Goal: Task Accomplishment & Management: Complete application form

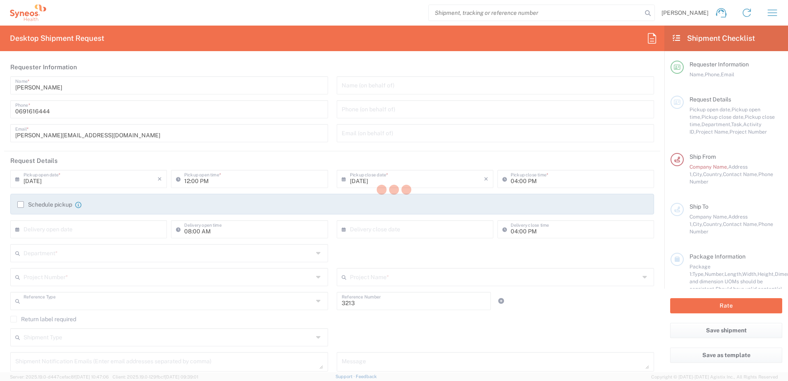
type input "Department"
type input "Syneos Health d.o.o. [GEOGRAPHIC_DATA]-[GEOGRAPHIC_DATA]"
type input "[GEOGRAPHIC_DATA]"
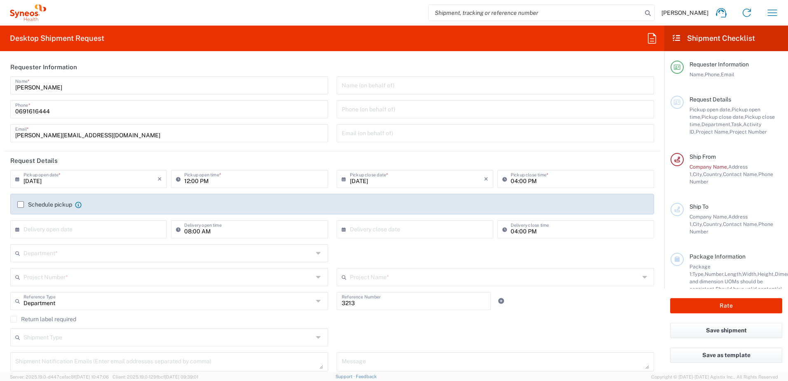
click at [21, 204] on label "Schedule pickup" at bounding box center [44, 204] width 55 height 7
click at [21, 205] on input "Schedule pickup" at bounding box center [21, 205] width 0 height 0
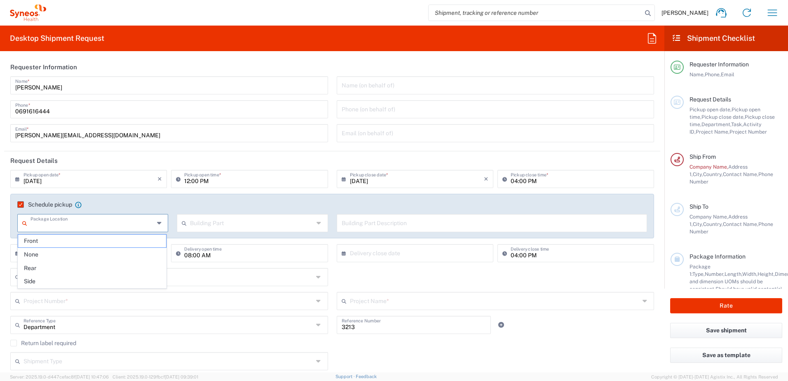
click at [127, 224] on input "text" at bounding box center [93, 222] width 124 height 14
click at [66, 242] on span "Front" at bounding box center [92, 241] width 148 height 13
type input "Front"
click at [235, 224] on input "text" at bounding box center [252, 222] width 124 height 14
click at [221, 254] on span "Building" at bounding box center [250, 254] width 148 height 13
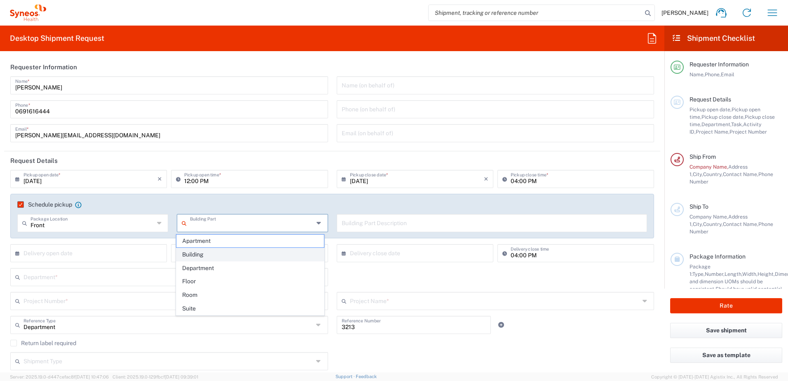
type input "Building"
click at [389, 225] on input "text" at bounding box center [492, 222] width 301 height 14
type input "9th floor reception"
click at [52, 276] on input "text" at bounding box center [169, 276] width 290 height 14
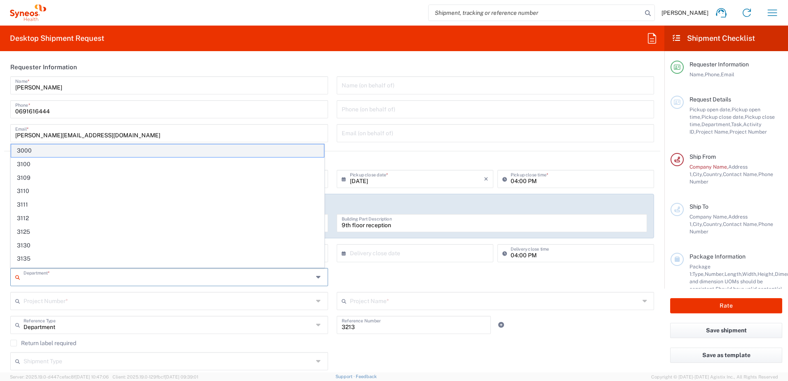
click at [94, 146] on span "3000" at bounding box center [167, 150] width 313 height 13
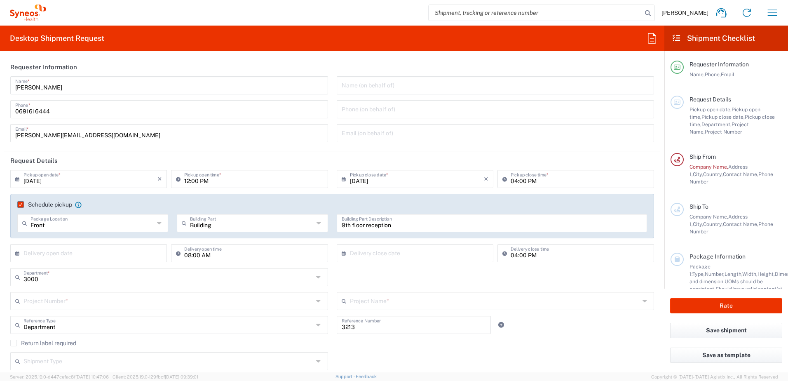
click at [49, 280] on input "3000" at bounding box center [169, 276] width 290 height 14
type input "3000"
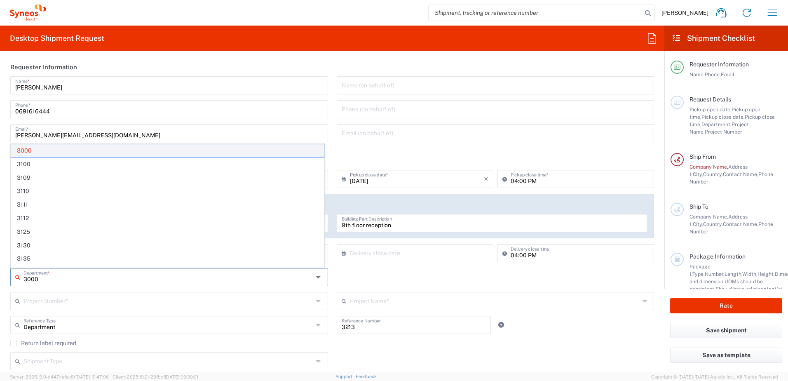
click at [72, 148] on span "3000" at bounding box center [167, 150] width 313 height 13
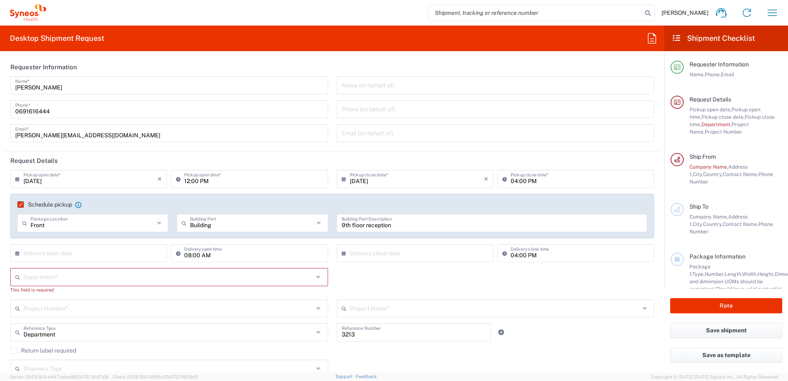
click at [72, 148] on div "[PERSON_NAME] Name * [PHONE_NUMBER] Phone * [PERSON_NAME][EMAIL_ADDRESS][DOMAIN…" at bounding box center [169, 112] width 327 height 72
click at [57, 279] on input "text" at bounding box center [169, 276] width 290 height 14
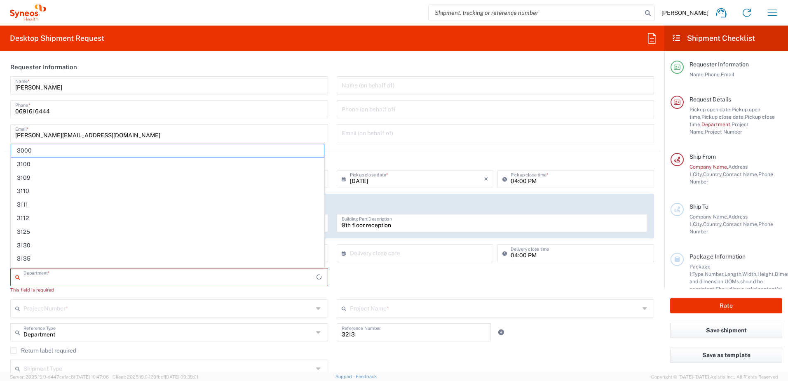
click at [57, 279] on input "text" at bounding box center [170, 276] width 293 height 14
paste input "4000"
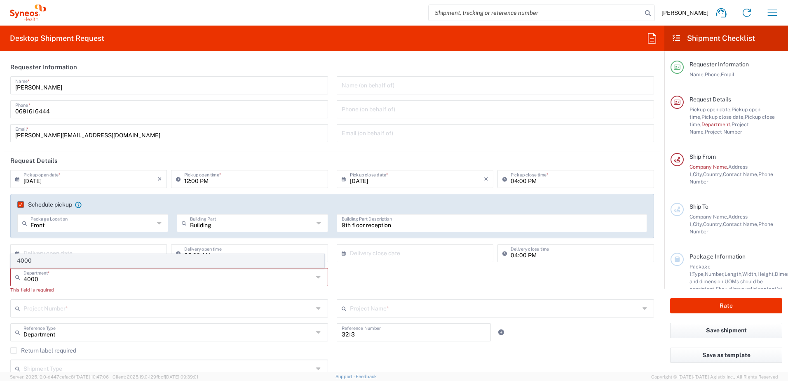
click at [52, 262] on span "4000" at bounding box center [167, 260] width 313 height 13
type input "4000"
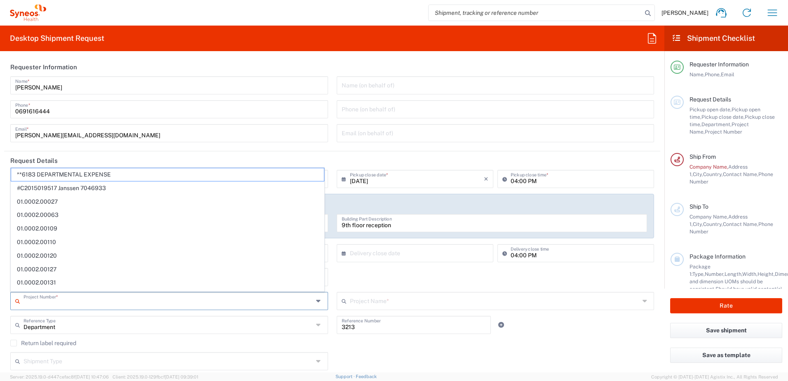
click at [72, 303] on input "text" at bounding box center [169, 300] width 290 height 14
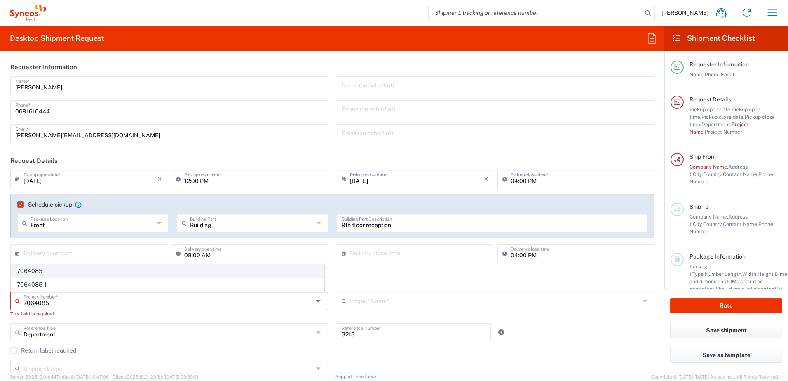
type input "7064085"
click at [54, 269] on span "7064085" at bounding box center [167, 271] width 313 height 13
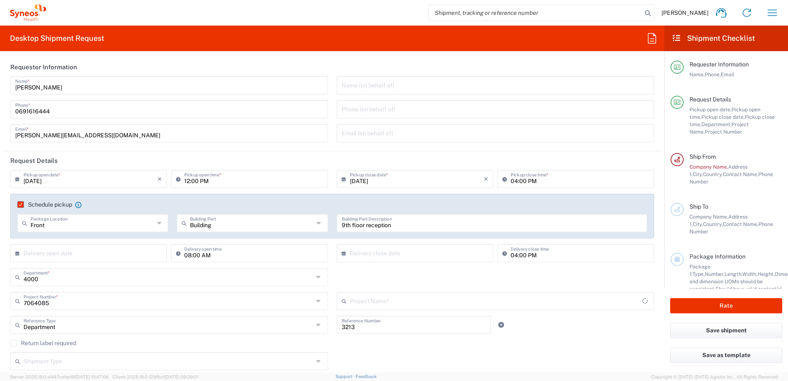
type input "MUNDIPHARMA 7064085"
click at [151, 304] on input "7064085" at bounding box center [169, 300] width 290 height 14
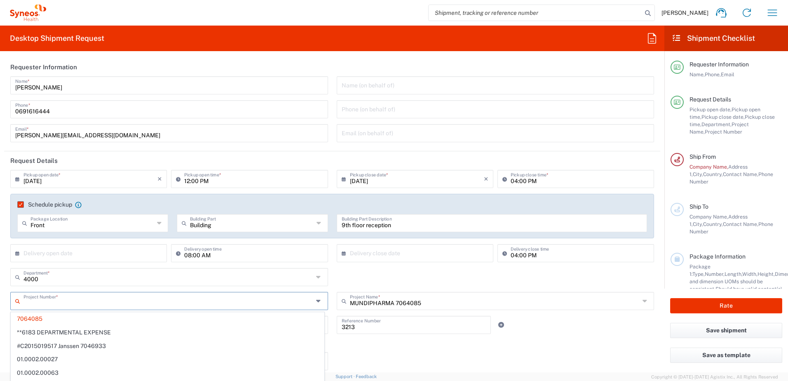
click at [381, 298] on input "MUNDIPHARMA 7064085" at bounding box center [495, 300] width 290 height 14
type input "7064085"
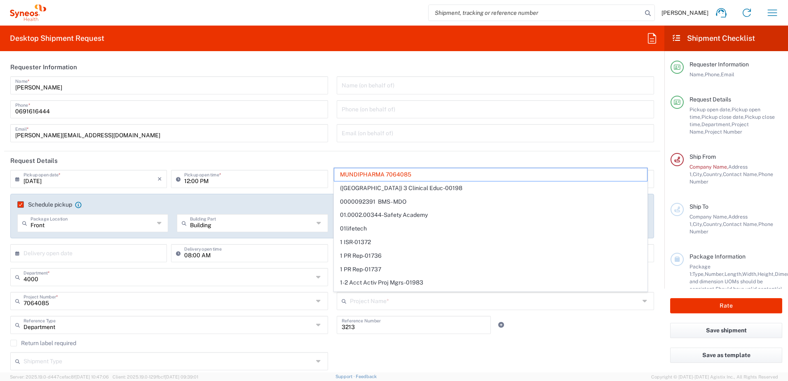
drag, startPoint x: 69, startPoint y: 309, endPoint x: 38, endPoint y: 302, distance: 31.4
click at [31, 306] on div "7064085 Project Number *" at bounding box center [169, 301] width 318 height 18
type input "MUNDIPHARMA 7064085"
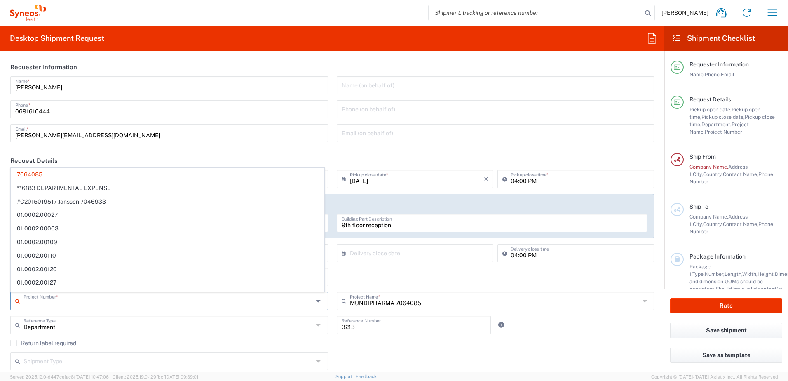
click at [38, 302] on input "text" at bounding box center [169, 300] width 290 height 14
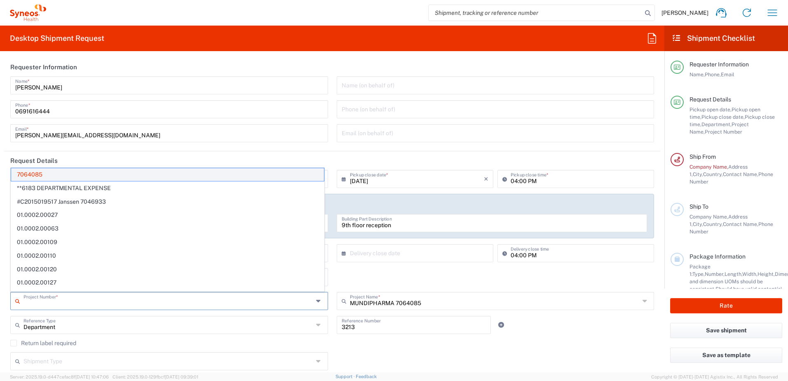
click at [30, 172] on span "7064085" at bounding box center [167, 174] width 313 height 13
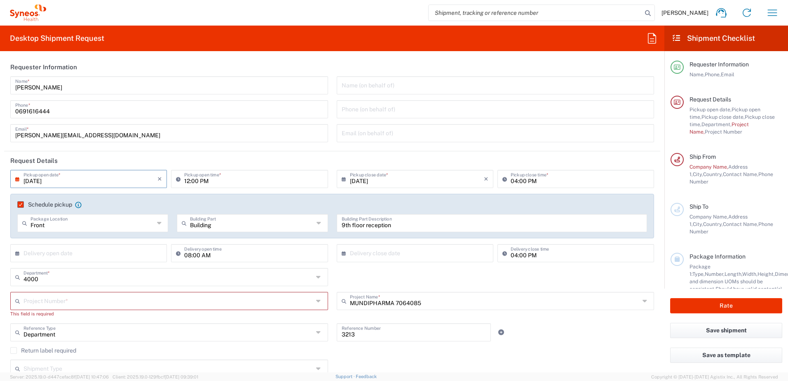
click at [30, 172] on input "[DATE]" at bounding box center [91, 178] width 134 height 14
drag, startPoint x: 77, startPoint y: 301, endPoint x: 94, endPoint y: 301, distance: 16.5
click at [78, 301] on input "text" at bounding box center [169, 300] width 290 height 14
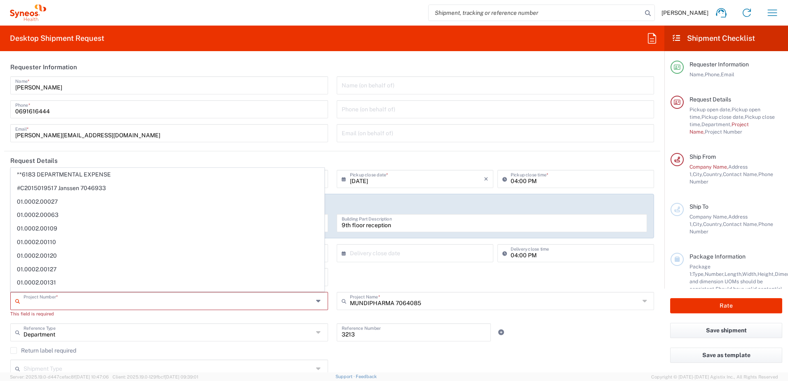
click at [404, 332] on input "3213" at bounding box center [414, 331] width 145 height 14
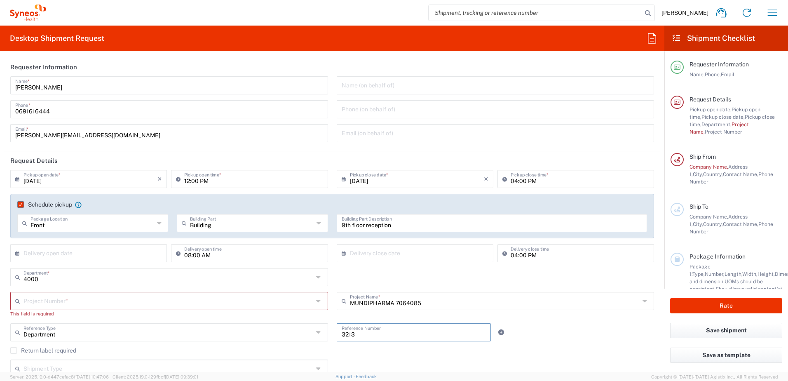
click at [140, 300] on input "text" at bounding box center [169, 300] width 290 height 14
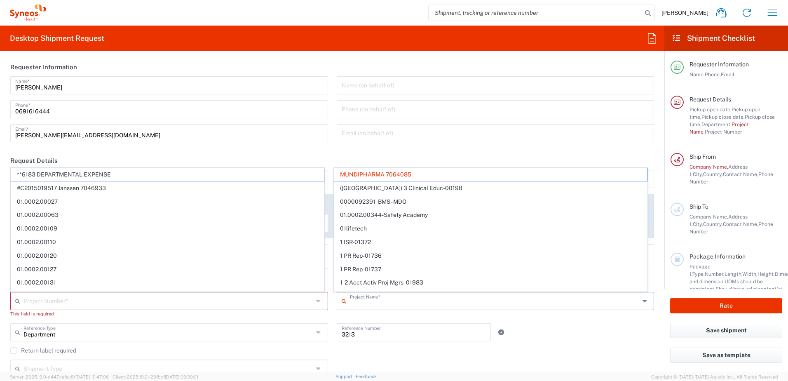
click at [438, 299] on input "text" at bounding box center [495, 300] width 290 height 14
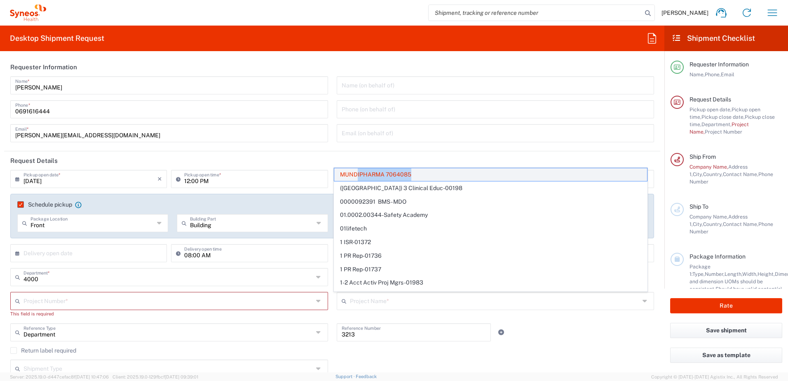
drag, startPoint x: 425, startPoint y: 169, endPoint x: 358, endPoint y: 176, distance: 67.5
click at [358, 176] on span "MUNDIPHARMA 7064085" at bounding box center [490, 174] width 313 height 13
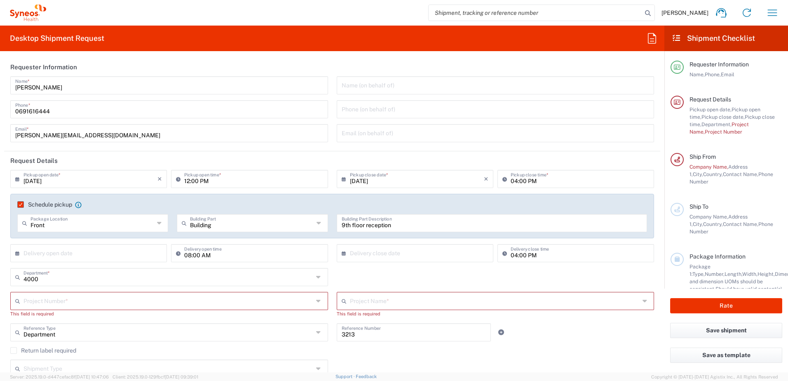
click at [407, 358] on div "Return label required" at bounding box center [332, 353] width 644 height 12
click at [368, 335] on input "3213" at bounding box center [414, 331] width 145 height 14
click at [154, 273] on input "4000" at bounding box center [169, 276] width 290 height 14
click at [90, 306] on span "3000" at bounding box center [167, 308] width 313 height 13
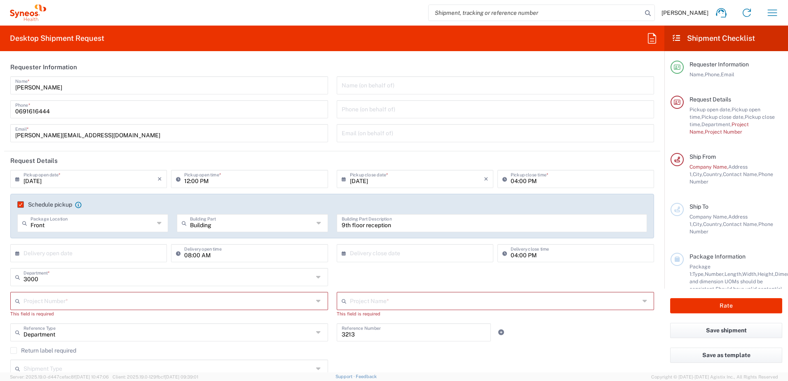
click at [87, 280] on input "3000" at bounding box center [169, 276] width 290 height 14
type input "3000"
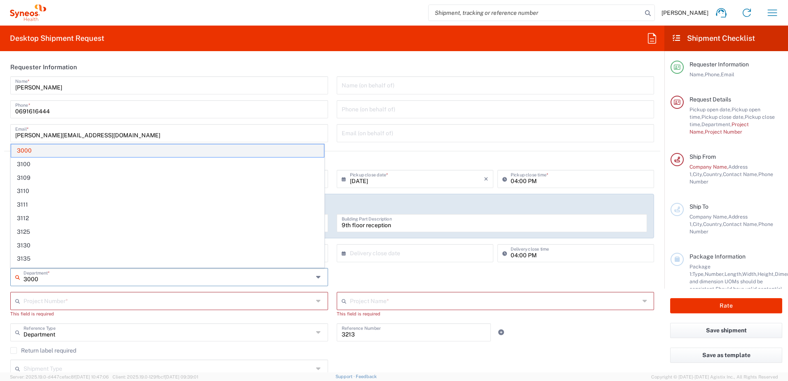
click at [48, 149] on span "3000" at bounding box center [167, 150] width 313 height 13
click at [48, 149] on agx-form-section "Requester Information [PERSON_NAME] Name * [PHONE_NUMBER] Phone * [PERSON_NAME]…" at bounding box center [332, 105] width 656 height 94
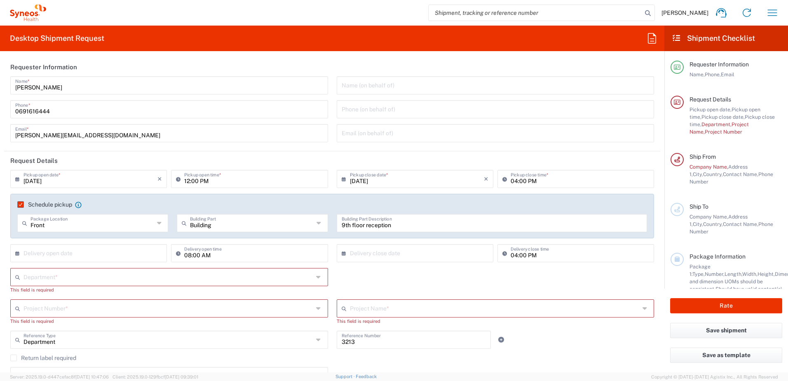
click at [98, 274] on input "text" at bounding box center [169, 276] width 290 height 14
type input "4000"
click at [43, 260] on span "4000" at bounding box center [167, 260] width 313 height 13
click at [44, 303] on input "text" at bounding box center [169, 300] width 290 height 14
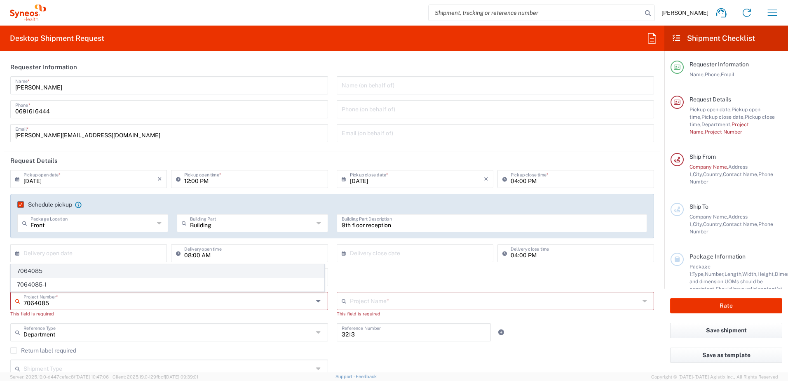
type input "7064085"
click at [58, 268] on span "7064085" at bounding box center [167, 271] width 313 height 13
type input "MUNDIPHARMA 7064085"
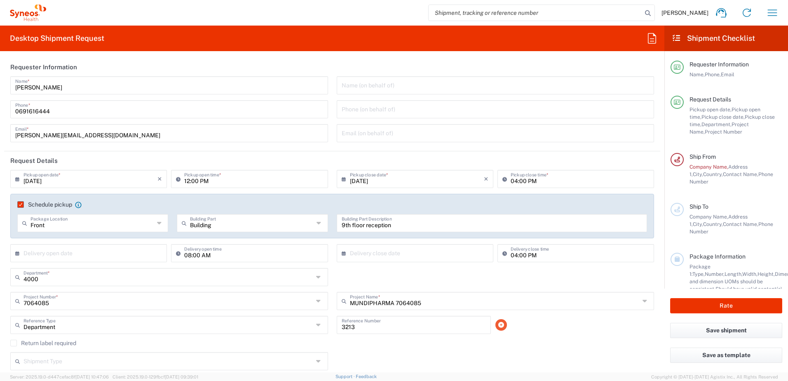
click at [498, 324] on icon at bounding box center [501, 325] width 7 height 6
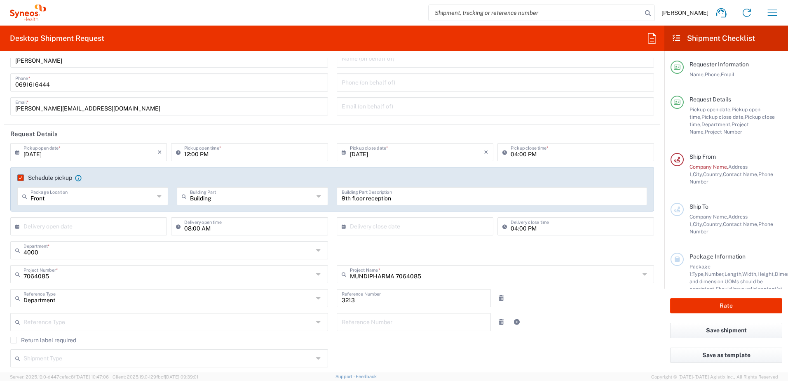
scroll to position [41, 0]
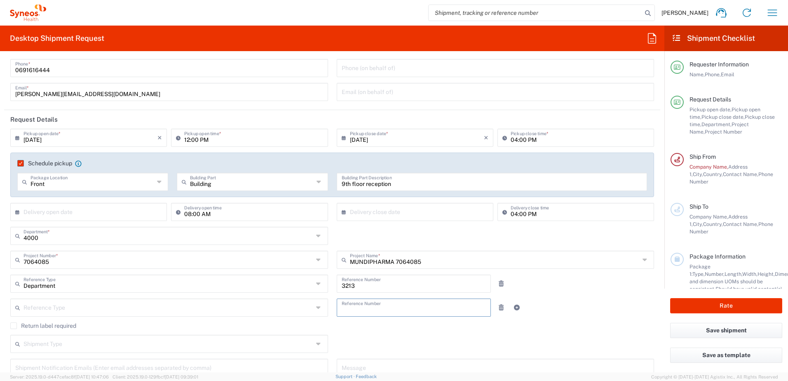
click at [404, 310] on input "text" at bounding box center [414, 307] width 145 height 14
click at [318, 283] on icon at bounding box center [319, 283] width 7 height 13
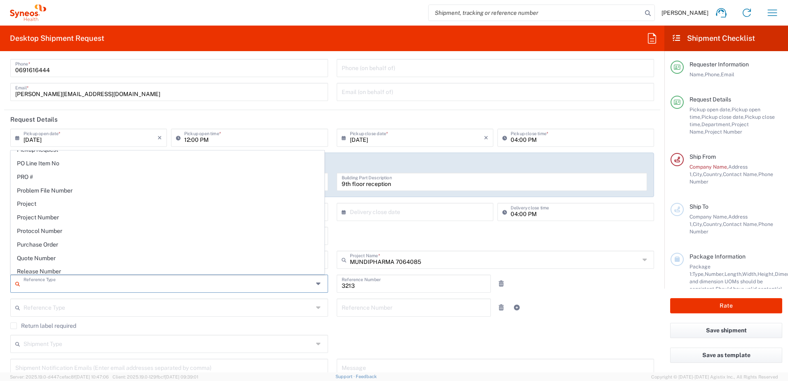
scroll to position [536, 0]
click at [188, 201] on span "Project Number" at bounding box center [167, 202] width 313 height 13
type input "Project Number"
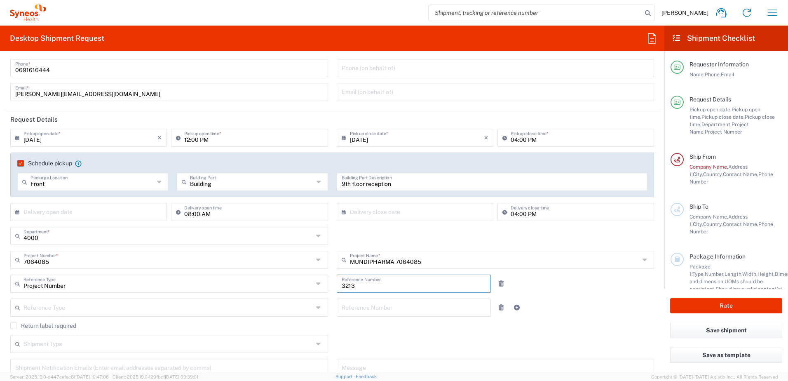
click at [362, 285] on input "3213" at bounding box center [414, 283] width 145 height 14
drag, startPoint x: 362, startPoint y: 285, endPoint x: 329, endPoint y: 283, distance: 33.0
click at [332, 283] on div "3213 Reference Number" at bounding box center [413, 287] width 163 height 24
type input "7064085"
click at [498, 307] on icon at bounding box center [501, 308] width 7 height 6
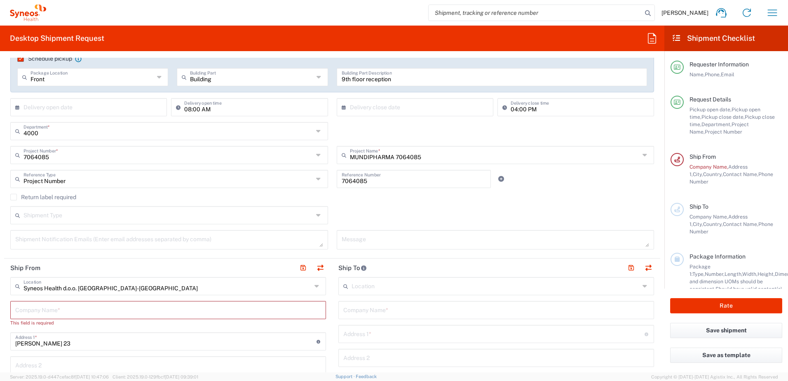
scroll to position [165, 0]
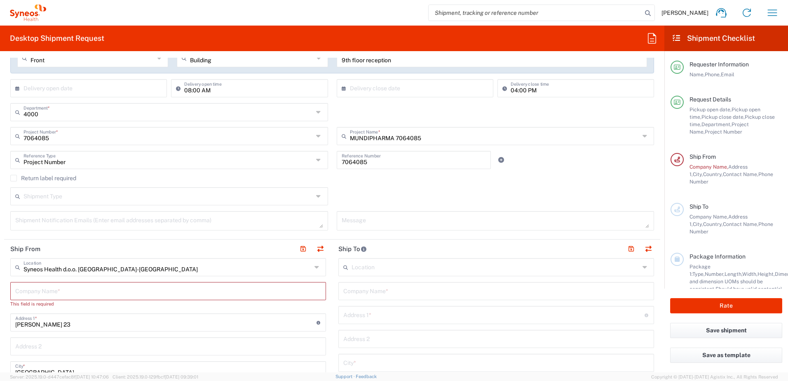
click at [82, 291] on input "text" at bounding box center [168, 290] width 306 height 14
type input "S"
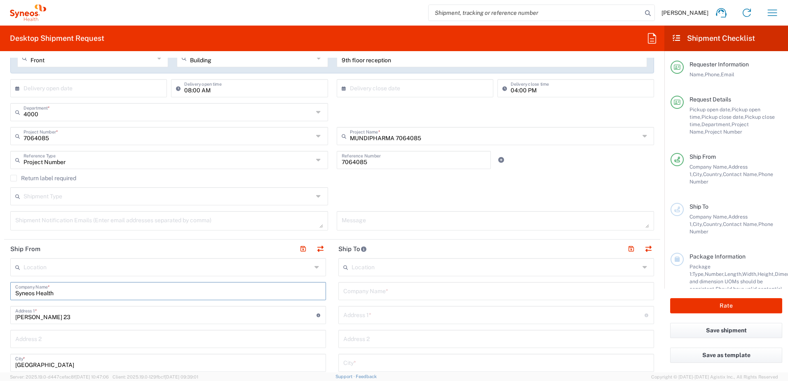
click at [66, 296] on input "Syneos Health" at bounding box center [168, 290] width 306 height 14
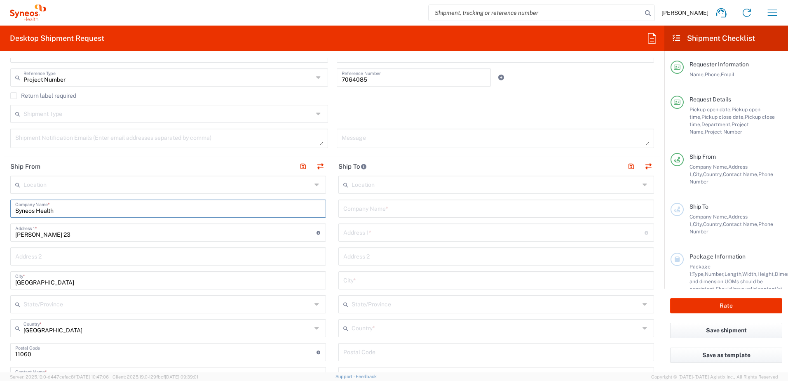
scroll to position [289, 0]
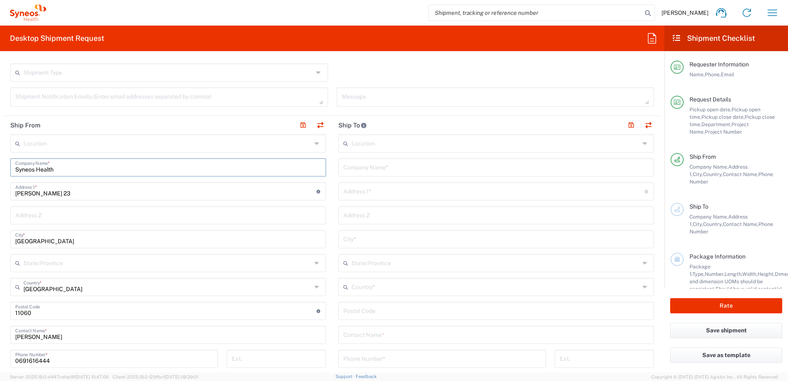
type input "Syneos Health"
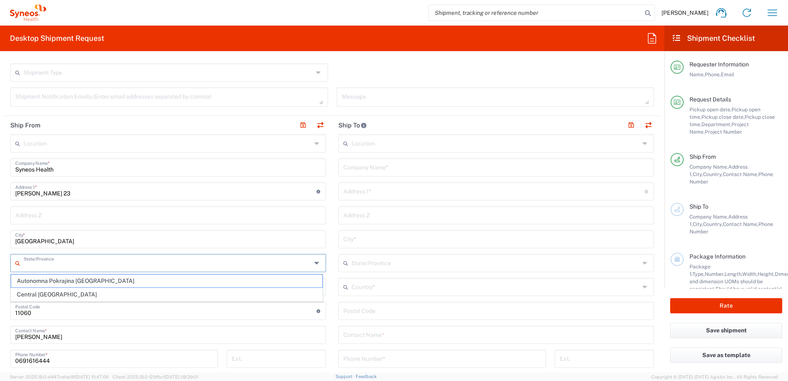
click at [56, 264] on input "text" at bounding box center [168, 262] width 288 height 14
click at [60, 291] on span "Central [GEOGRAPHIC_DATA]" at bounding box center [166, 294] width 311 height 13
type input "Central [GEOGRAPHIC_DATA]"
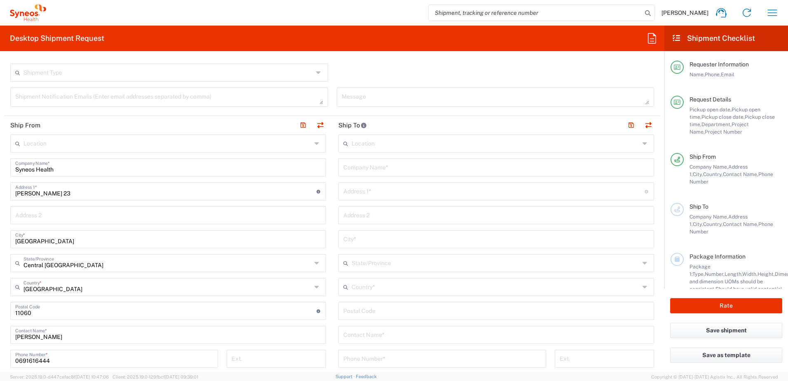
click at [378, 143] on input "text" at bounding box center [496, 143] width 288 height 14
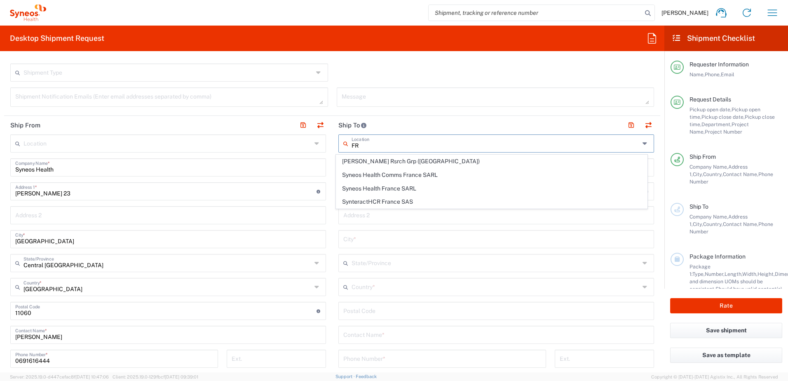
type input "F"
click at [382, 138] on input "Elo" at bounding box center [496, 143] width 288 height 14
paste input "ESSAIS CLINIQUES"
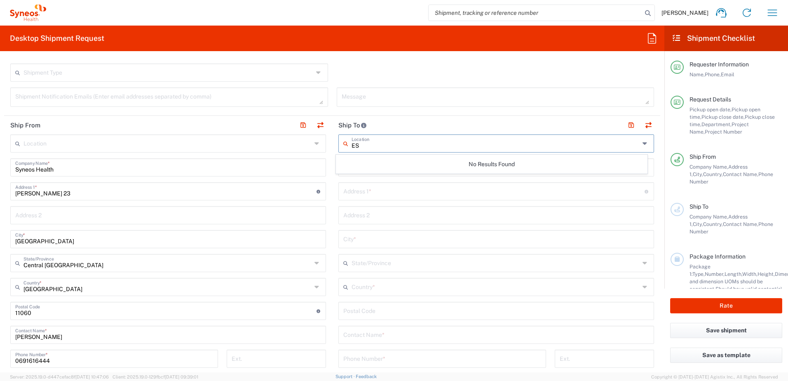
type input "E"
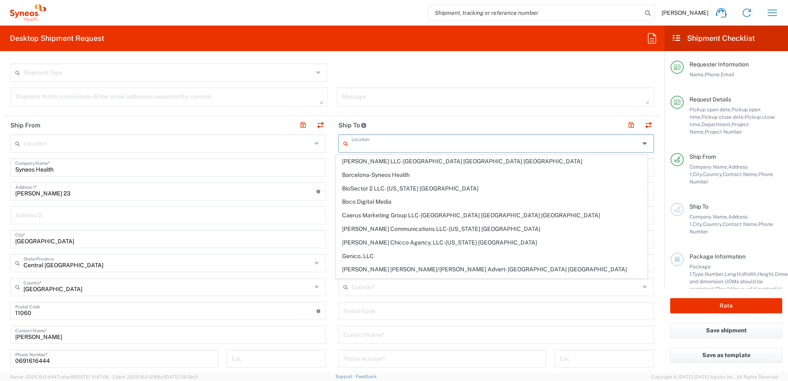
paste input "Créteil"
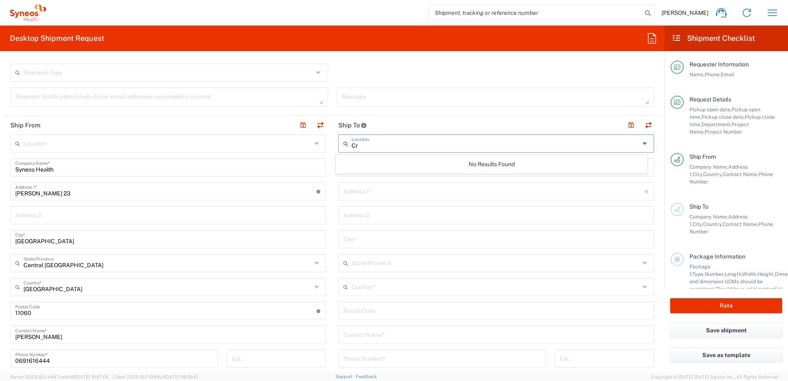
type input "C"
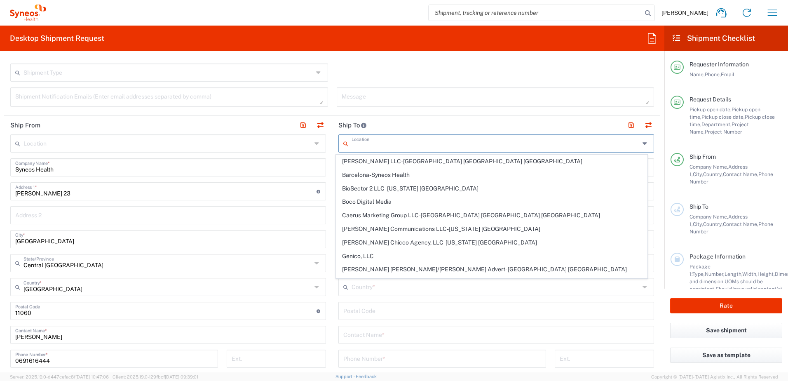
paste input "Pharmacie"
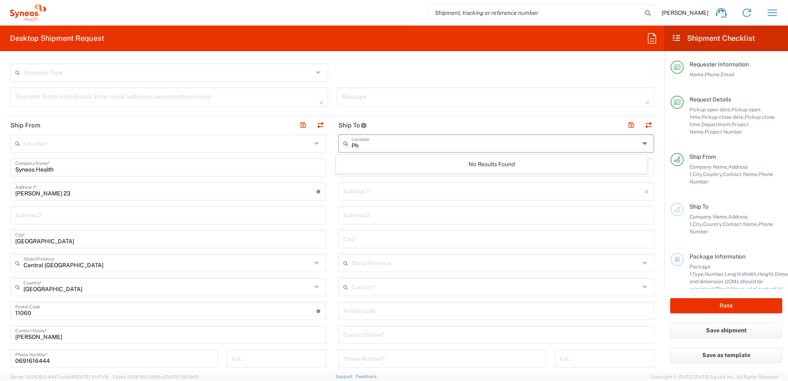
type input "P"
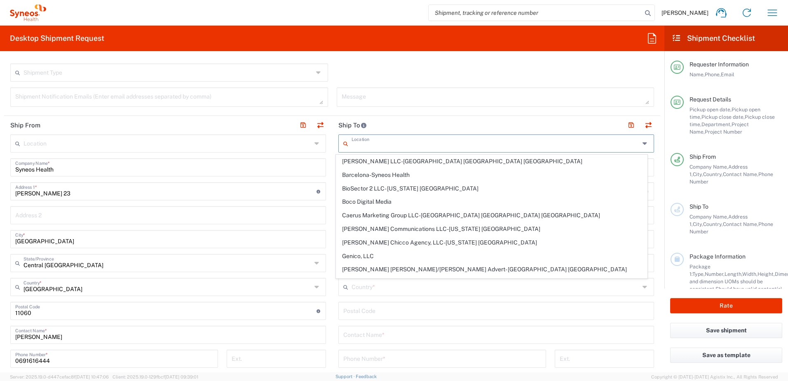
click at [419, 126] on header "Ship To" at bounding box center [496, 125] width 328 height 19
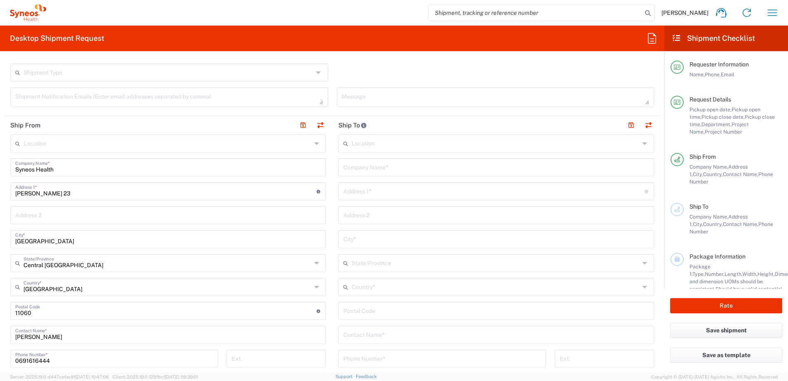
click at [395, 168] on input "text" at bounding box center [496, 167] width 306 height 14
paste input "Pharmacie Secteur ESSAIS CLINIQUES"
type input "Pharmacie Secteur ESSAIS CLINIQUES"
click at [387, 195] on input "text" at bounding box center [493, 190] width 301 height 14
click at [403, 166] on input "Pharmacie Secteur ESSAIS CLINIQUES" at bounding box center [496, 167] width 306 height 14
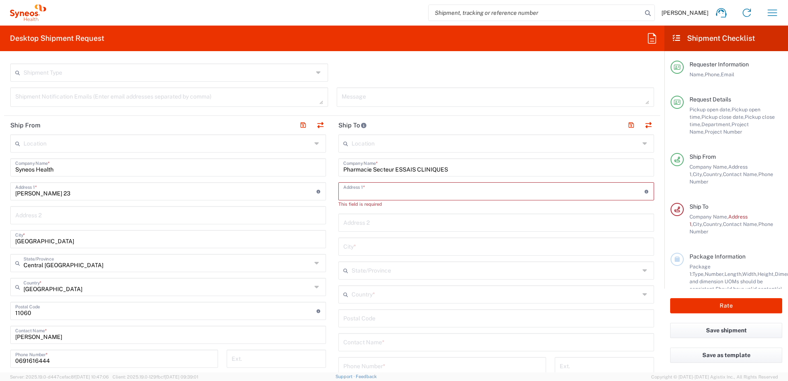
click at [361, 190] on input "text" at bounding box center [493, 190] width 301 height 14
paste input "Pharmacie Secteur ESSAIS CLINIQUES [STREET_ADDRESS][PERSON_NAME]"
drag, startPoint x: 541, startPoint y: 192, endPoint x: 339, endPoint y: 190, distance: 201.2
click at [339, 190] on div "Pharmacie Secteur ESSAIS CLINIQUES [STREET_ADDRESS][PERSON_NAME] Address 1 * Fo…" at bounding box center [496, 191] width 316 height 18
type input "Pharmacie Secteur ESSAIS CLINIQUES [STREET_ADDRESS][PERSON_NAME]"
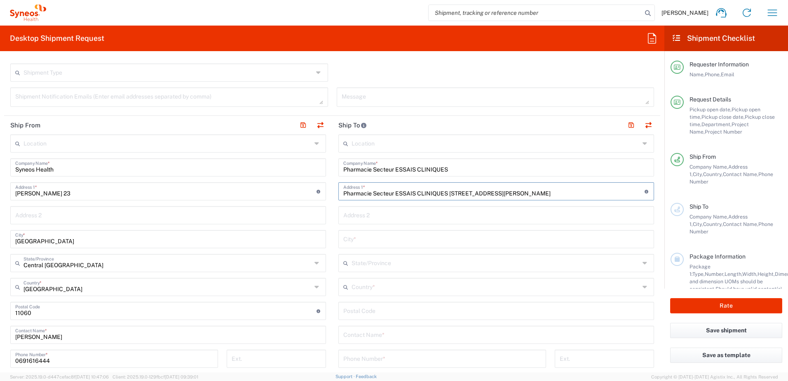
click at [369, 232] on input "text" at bounding box center [496, 238] width 306 height 14
type input "P"
type input "[GEOGRAPHIC_DATA]"
click at [388, 266] on input "text" at bounding box center [496, 262] width 288 height 14
click at [346, 300] on div "Location [PERSON_NAME] LLC-[GEOGRAPHIC_DATA] [GEOGRAPHIC_DATA] [GEOGRAPHIC_DATA…" at bounding box center [496, 307] width 316 height 346
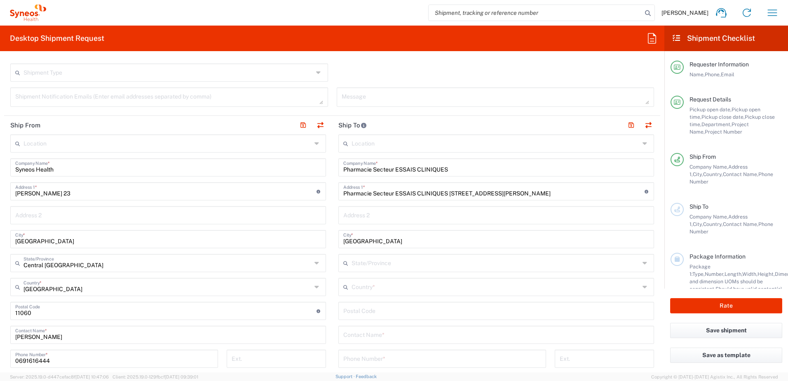
click at [389, 267] on input "text" at bounding box center [496, 262] width 288 height 14
paste input "[GEOGRAPHIC_DATA]"
type input "Î"
paste input "[GEOGRAPHIC_DATA]"
type input "Î"
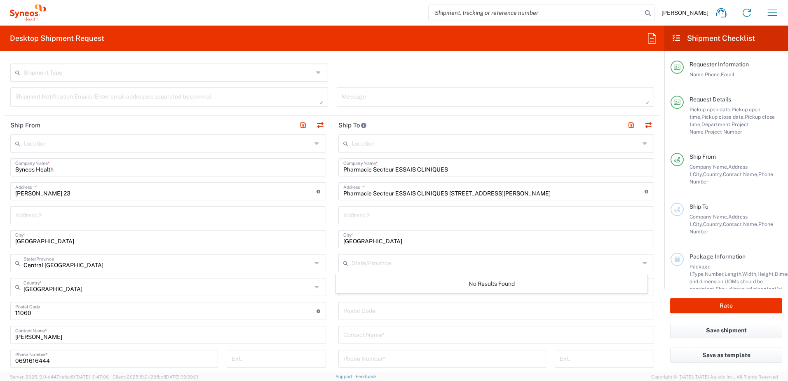
click at [458, 254] on div "Location [PERSON_NAME] LLC-[GEOGRAPHIC_DATA] [GEOGRAPHIC_DATA] [GEOGRAPHIC_DATA…" at bounding box center [496, 307] width 316 height 346
click at [449, 265] on input "text" at bounding box center [496, 262] width 288 height 14
type input "I"
paste input "[GEOGRAPHIC_DATA]"
type input "[GEOGRAPHIC_DATA]"
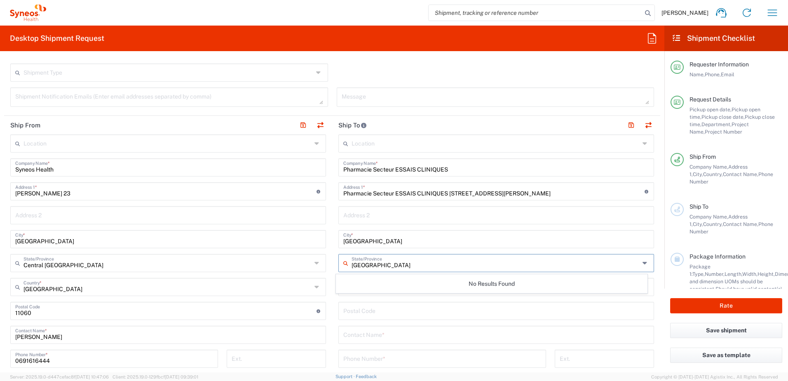
click at [472, 308] on input "undefined" at bounding box center [496, 310] width 306 height 14
click at [338, 287] on div "Country *" at bounding box center [496, 287] width 316 height 18
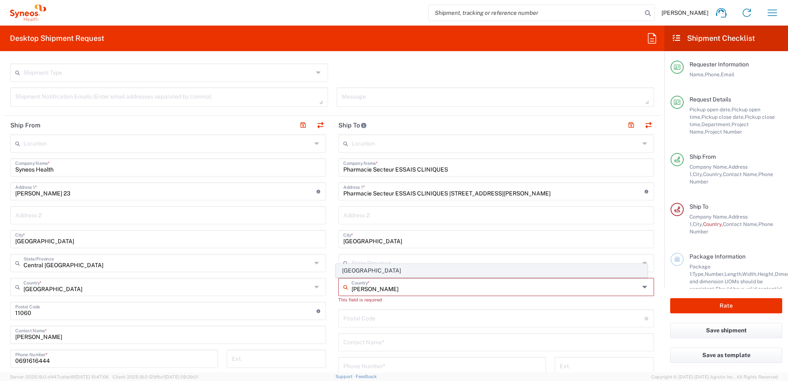
click at [374, 271] on span "[GEOGRAPHIC_DATA]" at bounding box center [491, 270] width 311 height 13
type input "[GEOGRAPHIC_DATA]"
type input "Sender/Shipper"
type input "Delivery Duty Paid"
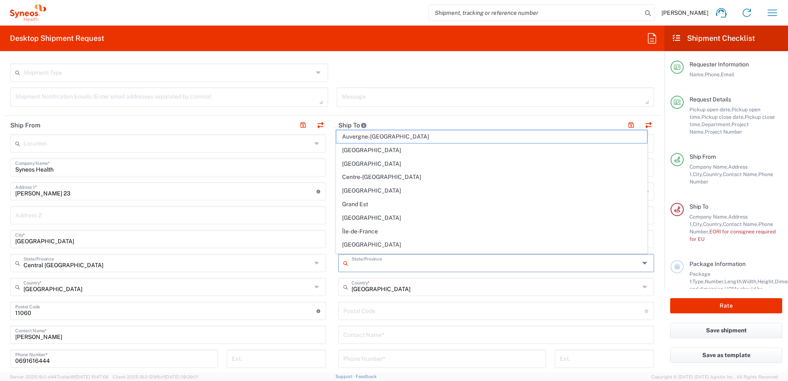
click at [403, 263] on input "text" at bounding box center [496, 262] width 288 height 14
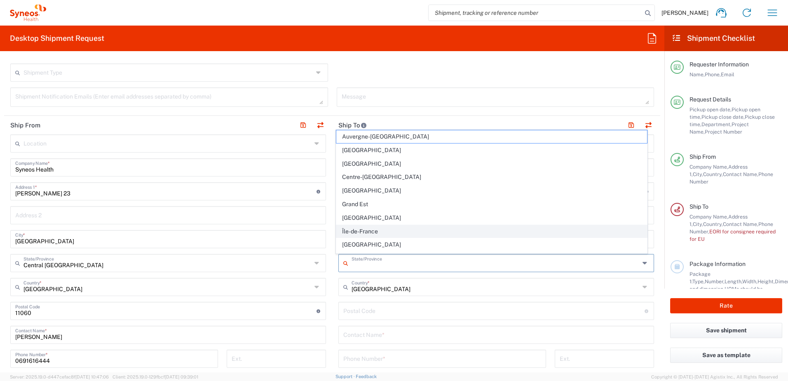
click at [388, 230] on span "Île-de-France" at bounding box center [491, 231] width 311 height 13
type input "Île-de-France"
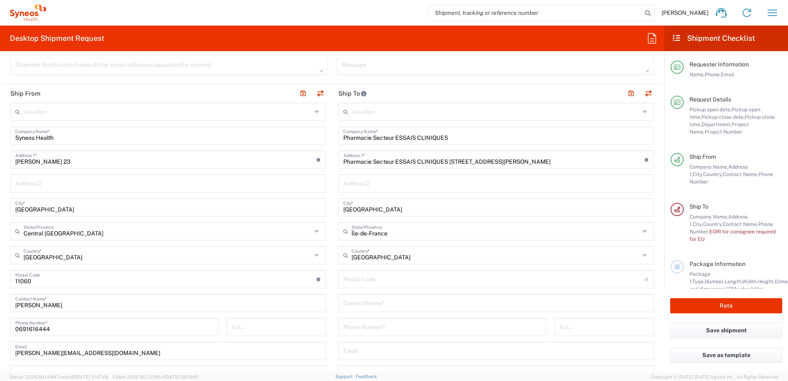
scroll to position [330, 0]
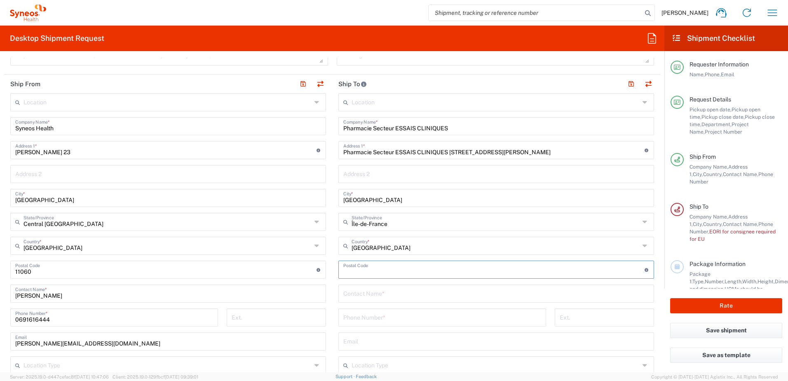
click at [367, 268] on input "undefined" at bounding box center [493, 269] width 301 height 14
paste input "94010"
type input "94010"
click at [365, 294] on input "text" at bounding box center [496, 293] width 306 height 14
paste input "[PERSON_NAME]"
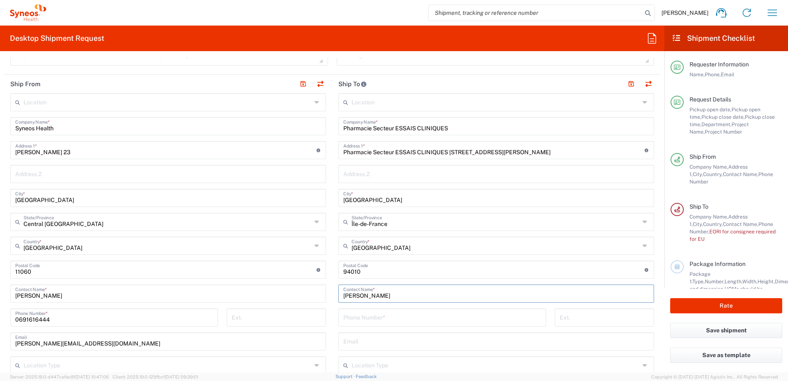
type input "[PERSON_NAME]"
click at [369, 320] on input "tel" at bounding box center [442, 317] width 198 height 14
paste input "[PHONE_NUMBER]"
type input "[PHONE_NUMBER]"
click at [368, 342] on input "text" at bounding box center [496, 341] width 306 height 14
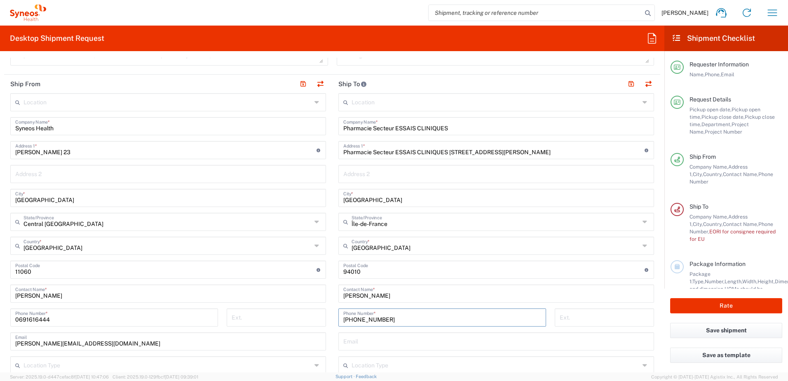
paste input "[EMAIL_ADDRESS][DOMAIN_NAME]"
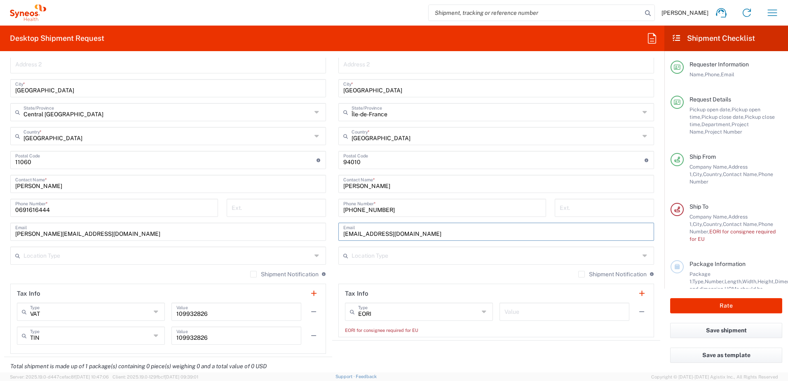
scroll to position [454, 0]
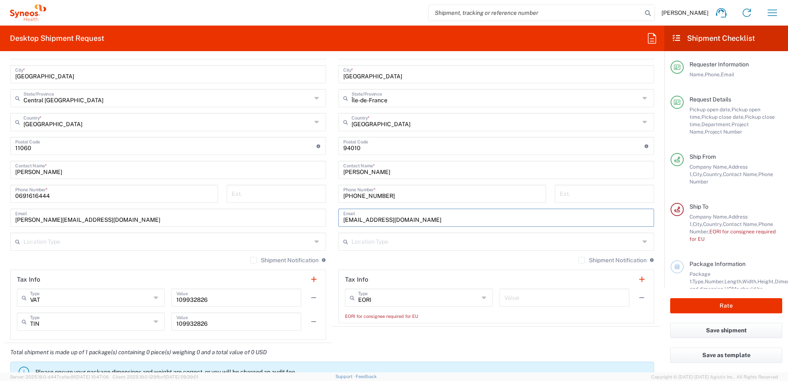
type input "[EMAIL_ADDRESS][DOMAIN_NAME]"
click at [482, 299] on icon at bounding box center [485, 297] width 6 height 13
click at [419, 270] on agx-form-section "Tax Info Type EORI EIN Other TIN VAT Value EORI for consignee required for EU" at bounding box center [496, 297] width 316 height 54
type input "EORI"
drag, startPoint x: 211, startPoint y: 299, endPoint x: 172, endPoint y: 299, distance: 39.2
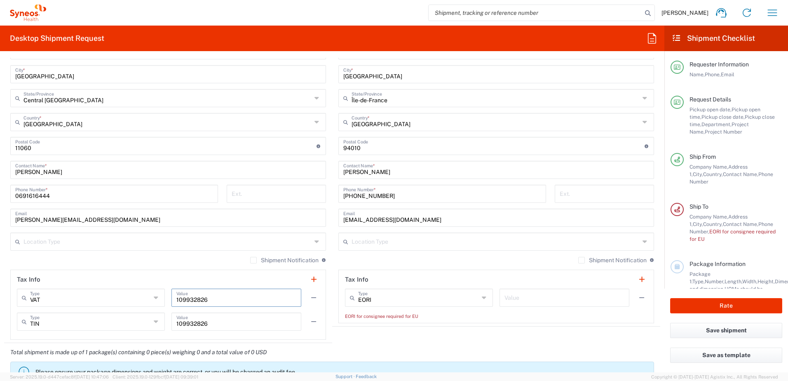
click at [172, 299] on div "109932826 Value" at bounding box center [237, 298] width 130 height 18
click at [557, 301] on input "text" at bounding box center [565, 297] width 120 height 14
paste input "109932826"
type input "109932826"
click at [475, 295] on div "EORI Type" at bounding box center [419, 298] width 148 height 18
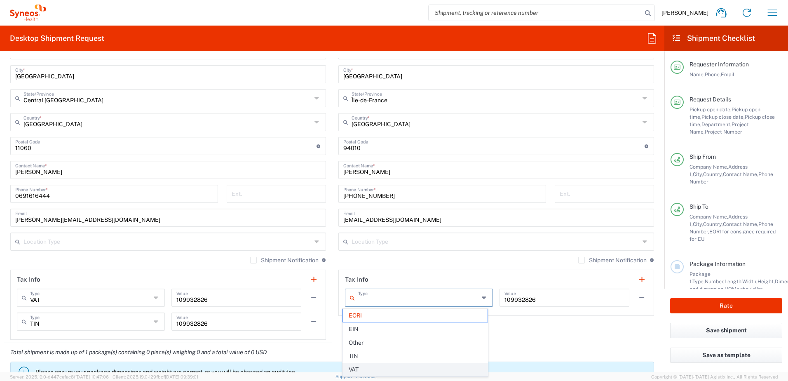
click at [419, 365] on span "VAT" at bounding box center [415, 369] width 145 height 13
type input "VAT"
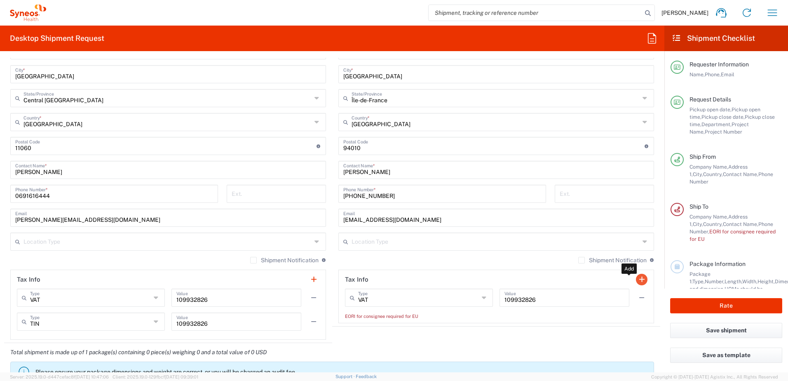
click at [637, 281] on button "button" at bounding box center [642, 280] width 12 height 12
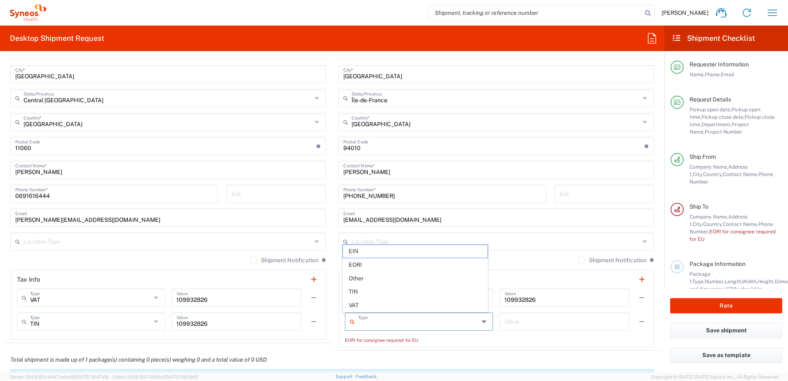
click at [471, 322] on input "text" at bounding box center [418, 321] width 121 height 14
click at [429, 294] on span "TIN" at bounding box center [415, 291] width 145 height 13
type input "TIN"
drag, startPoint x: 205, startPoint y: 323, endPoint x: 174, endPoint y: 324, distance: 31.8
click at [174, 324] on div "109932826 Value" at bounding box center [237, 322] width 130 height 18
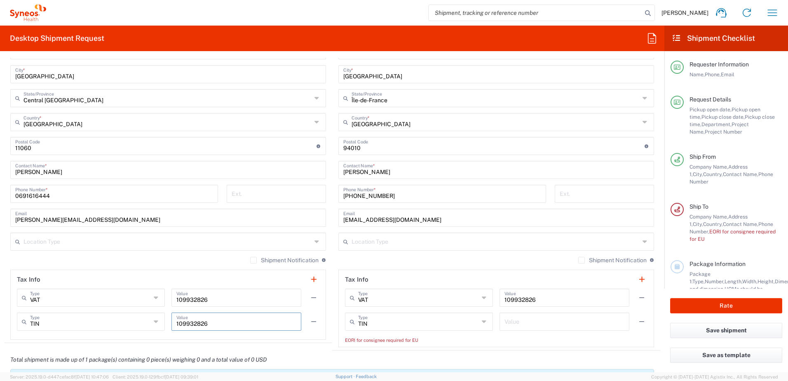
click at [528, 323] on input "text" at bounding box center [565, 321] width 120 height 14
paste input "109932826"
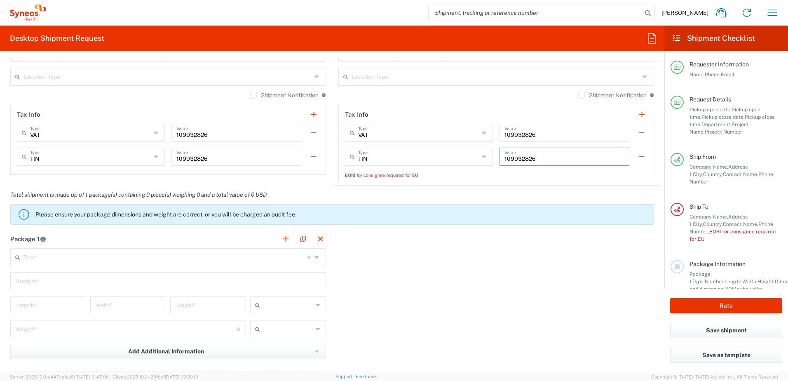
scroll to position [660, 0]
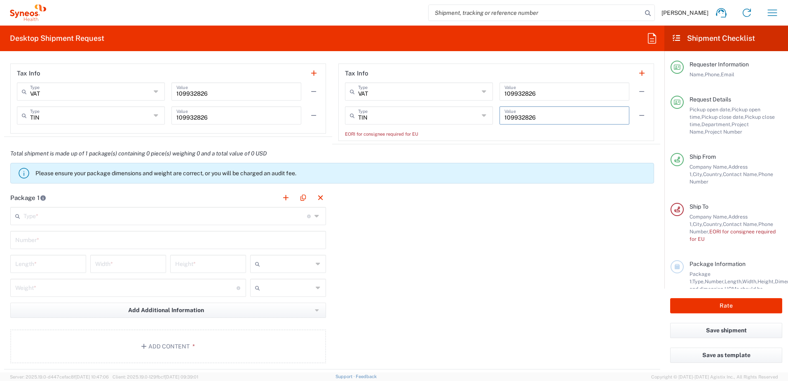
type input "109932826"
click at [101, 216] on input "text" at bounding box center [166, 215] width 284 height 14
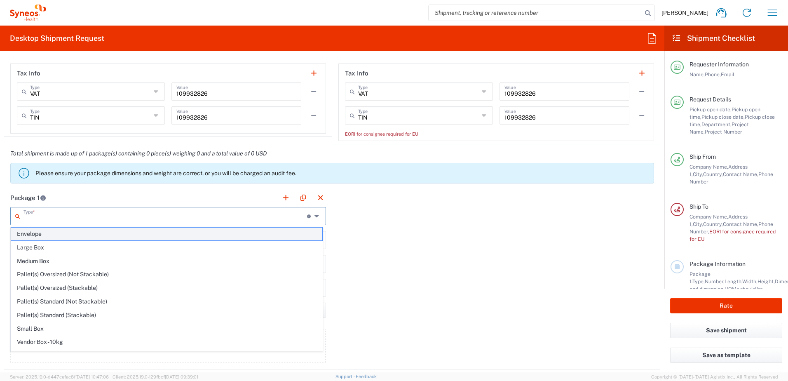
click at [83, 232] on span "Envelope" at bounding box center [166, 234] width 311 height 13
type input "Envelope"
type input "1"
type input "9.5"
type input "12.5"
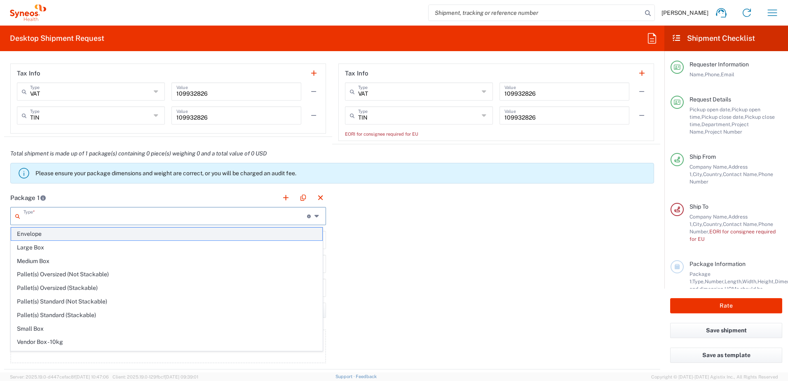
type input "0.25"
type input "in"
type input "0.45"
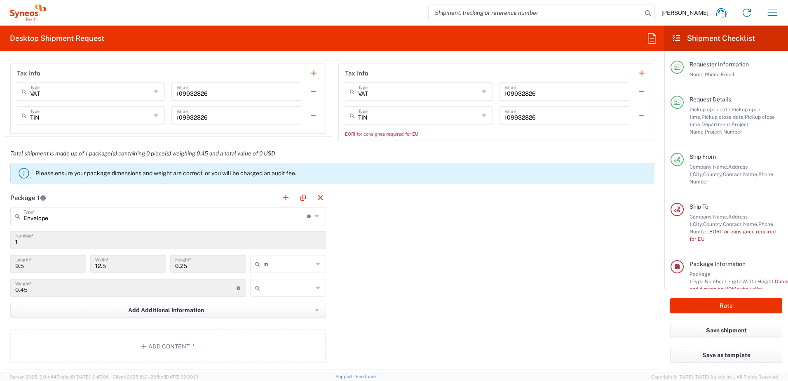
click at [316, 265] on icon at bounding box center [318, 263] width 5 height 13
click at [296, 291] on span "cm" at bounding box center [285, 295] width 73 height 13
type input "24.13"
type input "31.75"
type input "0.64"
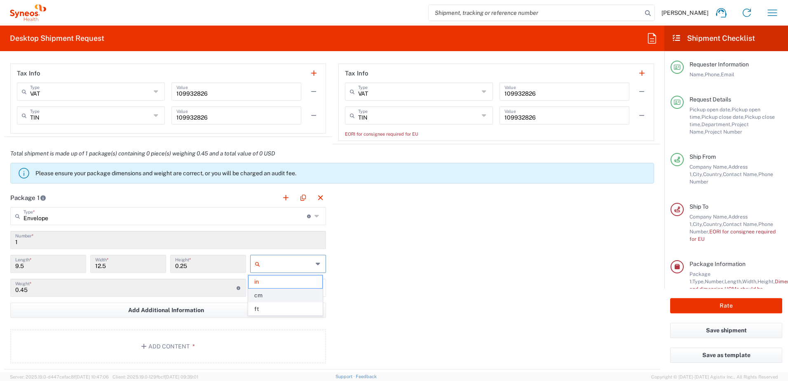
type input "cm"
click at [307, 291] on input "text" at bounding box center [287, 287] width 49 height 13
click at [295, 309] on span "kgs" at bounding box center [285, 305] width 73 height 13
type input "kgs"
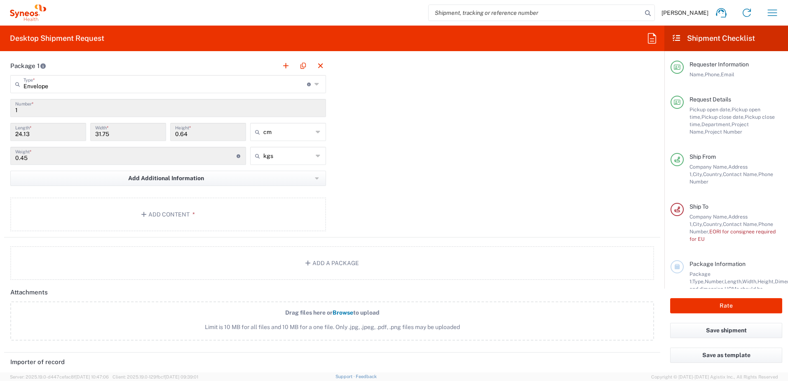
scroll to position [825, 0]
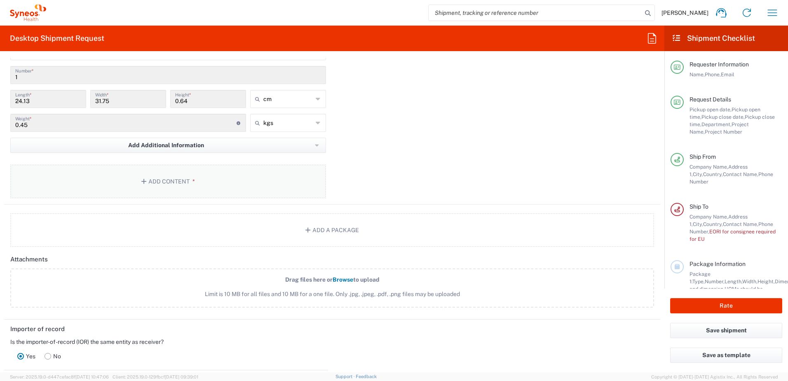
click at [148, 180] on button "Add Content *" at bounding box center [168, 182] width 316 height 34
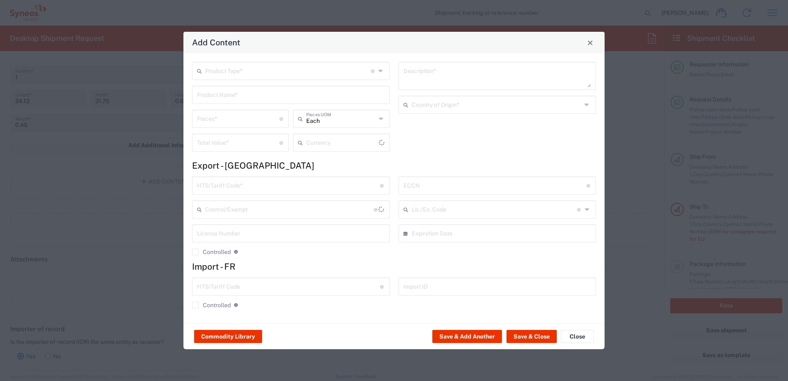
type input "US Dollar"
click at [252, 68] on input "text" at bounding box center [288, 70] width 166 height 14
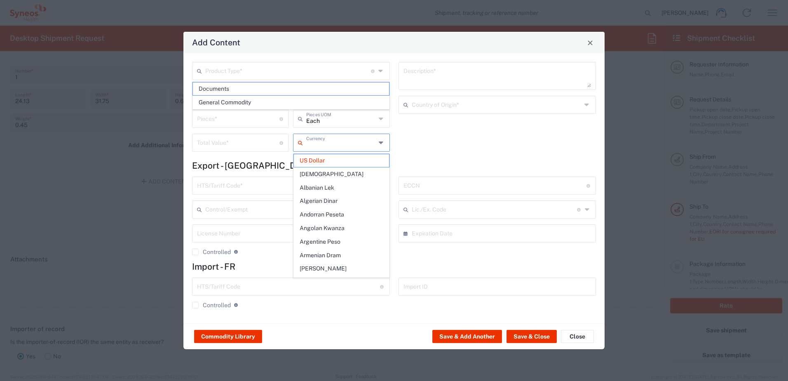
click at [372, 144] on input "text" at bounding box center [341, 142] width 70 height 14
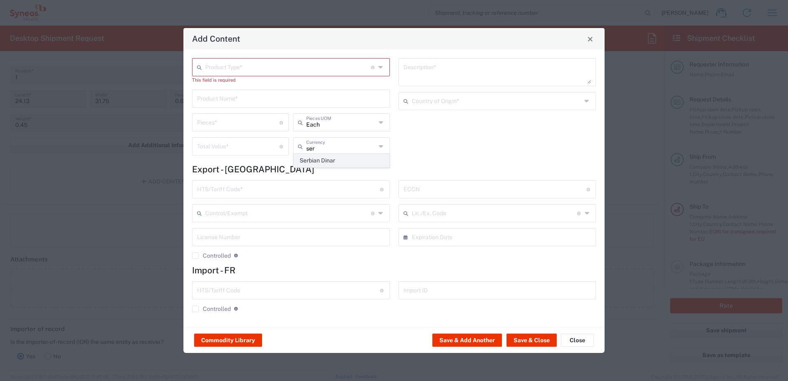
click at [344, 159] on span "Serbian Dinar" at bounding box center [341, 160] width 95 height 13
type input "Serbian Dinar"
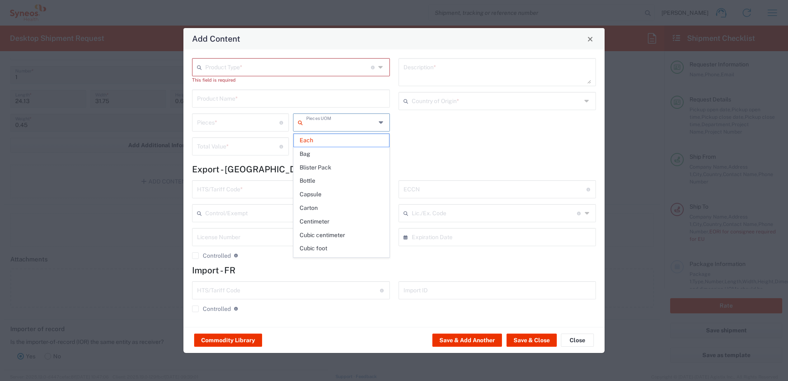
click at [347, 125] on input "text" at bounding box center [341, 122] width 70 height 14
click at [257, 125] on input "number" at bounding box center [238, 122] width 82 height 14
type input "Each"
click at [242, 65] on input "text" at bounding box center [288, 66] width 166 height 14
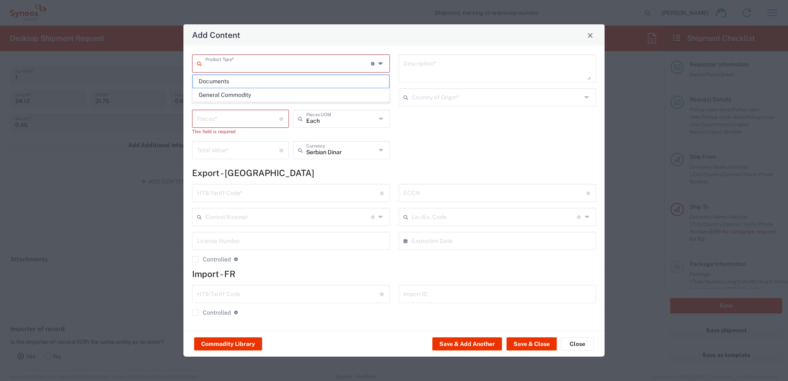
type input "B"
type input "IV bag sleevs"
click at [305, 44] on div "Add Content" at bounding box center [393, 34] width 421 height 21
click at [357, 91] on input "text" at bounding box center [291, 94] width 188 height 14
click at [268, 58] on input "text" at bounding box center [288, 63] width 166 height 14
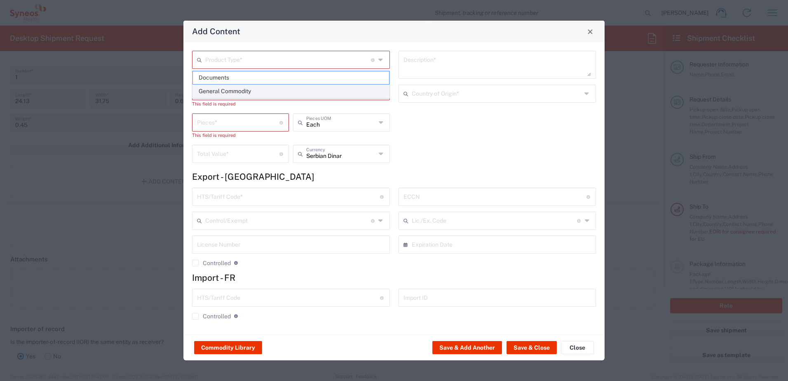
click at [259, 92] on span "General Commodity" at bounding box center [291, 91] width 196 height 13
type input "General Commodity"
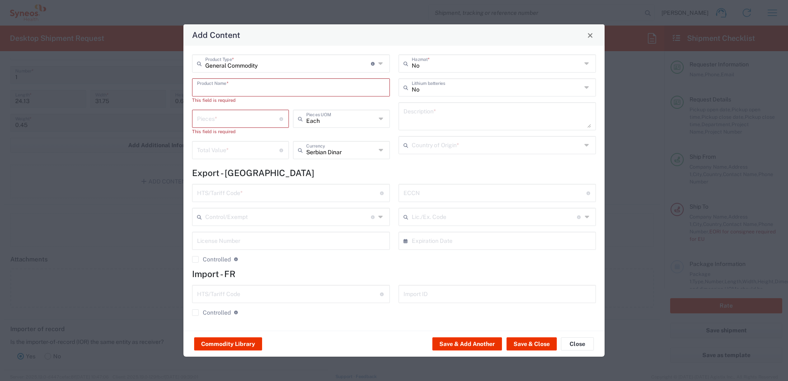
click at [301, 87] on input "text" at bounding box center [291, 87] width 188 height 14
paste input "blinding sleeve covers"
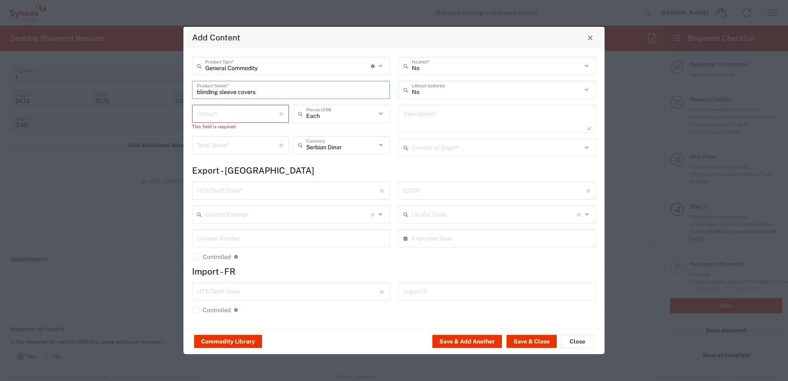
click at [200, 91] on input "blinding sleeve covers" at bounding box center [291, 89] width 188 height 14
type input "Blinding sleeve covers"
click at [259, 114] on input "number" at bounding box center [238, 113] width 82 height 14
type input "50"
click at [350, 119] on input "text" at bounding box center [341, 113] width 70 height 14
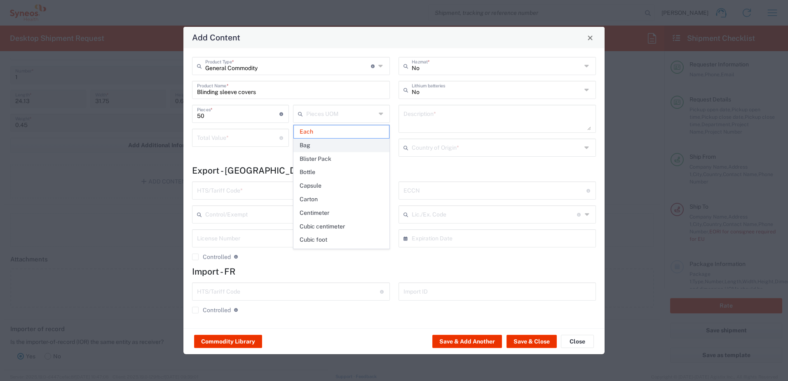
click at [344, 141] on span "Bag" at bounding box center [341, 145] width 95 height 13
click at [376, 113] on div "Bag Pieces UOM" at bounding box center [341, 114] width 97 height 18
type input "Bag"
click at [320, 129] on span "Bag" at bounding box center [341, 131] width 95 height 13
click at [228, 139] on input "number" at bounding box center [238, 137] width 82 height 14
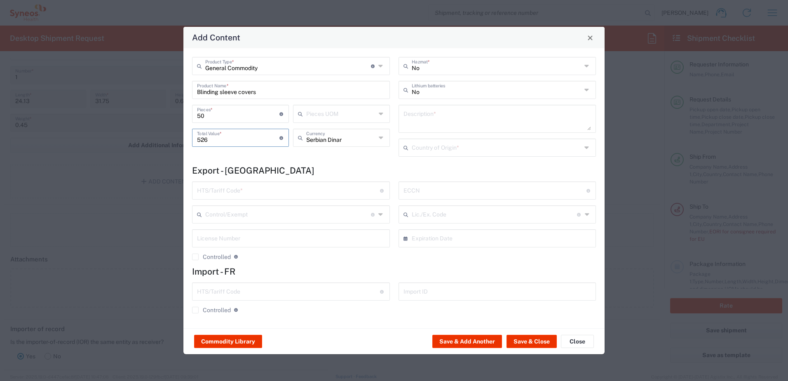
type input "526"
click at [300, 193] on input "text" at bounding box center [288, 190] width 183 height 14
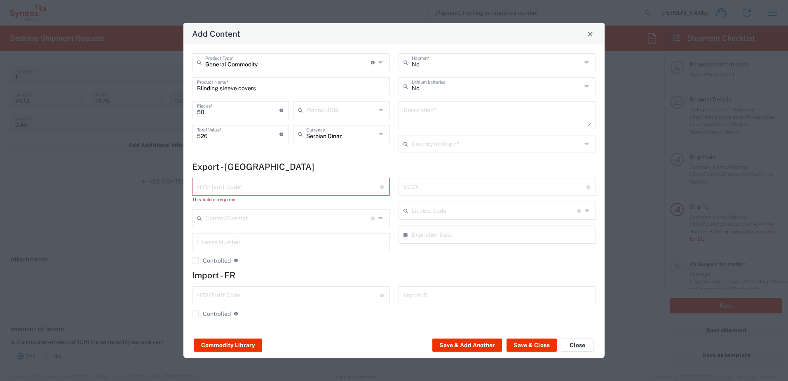
click at [249, 184] on input "text" at bounding box center [288, 186] width 183 height 14
paste input "392329"
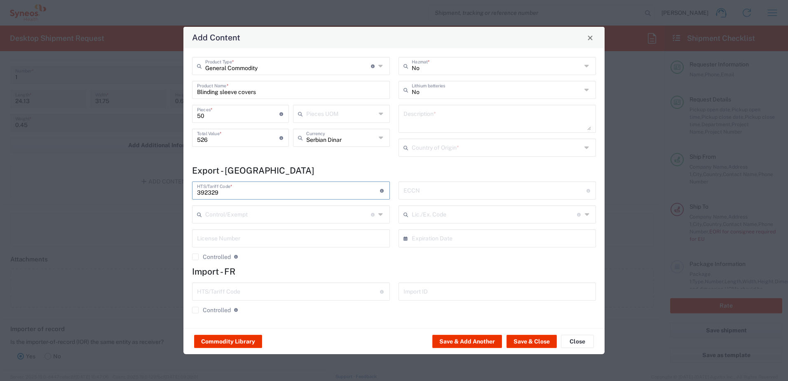
type input "392329"
click at [466, 67] on input "text" at bounding box center [497, 65] width 170 height 14
click at [421, 63] on input "text" at bounding box center [497, 65] width 170 height 14
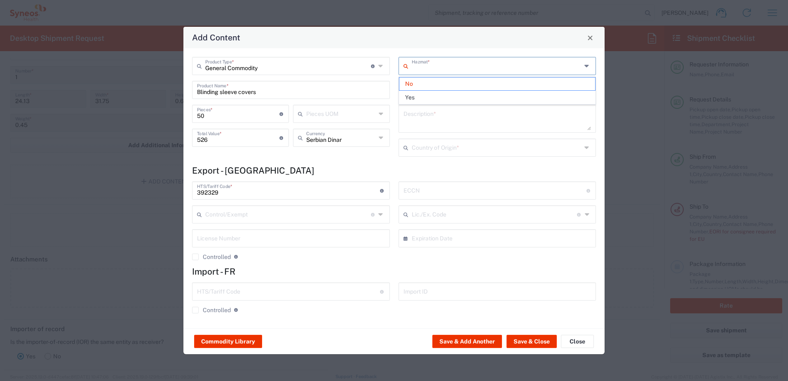
click at [421, 63] on input "text" at bounding box center [497, 65] width 170 height 14
click at [450, 85] on span "No" at bounding box center [498, 84] width 196 height 13
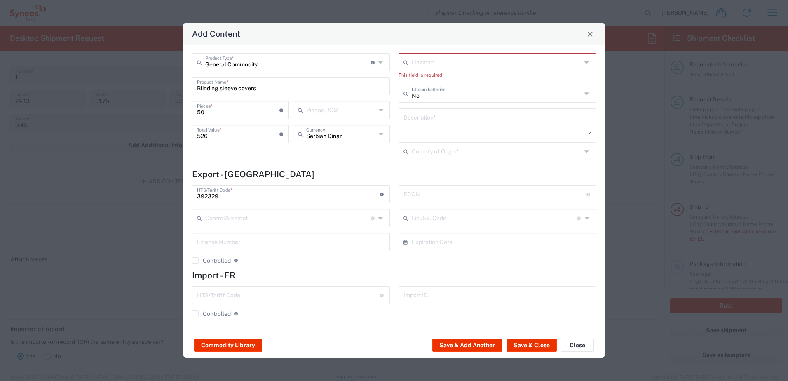
click at [447, 120] on textarea at bounding box center [498, 122] width 188 height 23
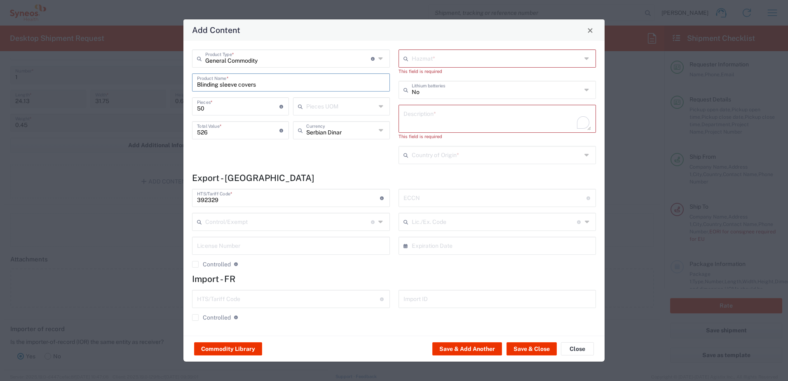
drag, startPoint x: 223, startPoint y: 86, endPoint x: 195, endPoint y: 86, distance: 28.4
click at [195, 86] on div "Blinding sleeve covers Product Name *" at bounding box center [291, 82] width 198 height 18
click at [446, 122] on textarea "To enrich screen reader interactions, please activate Accessibility in Grammarl…" at bounding box center [498, 118] width 188 height 23
paste textarea "Blinding sleeve covers"
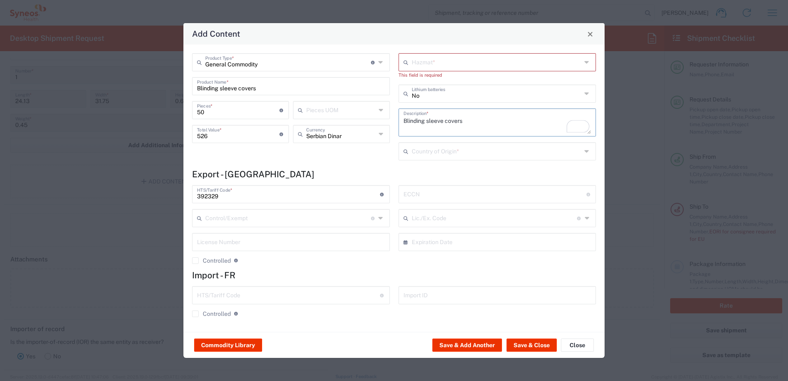
type textarea "Blinding sleeve covers"
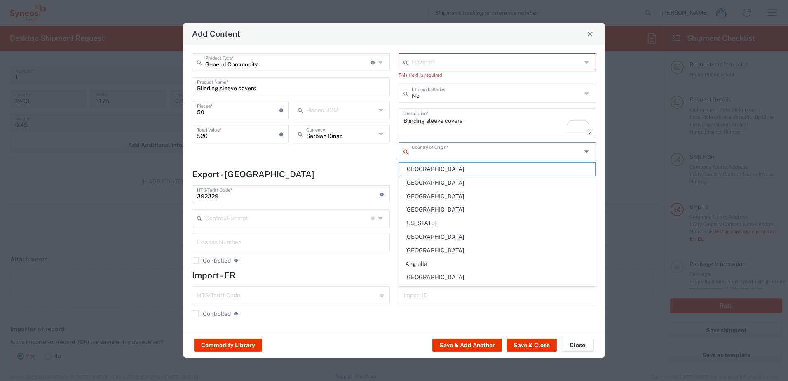
click at [474, 153] on input "text" at bounding box center [497, 150] width 170 height 14
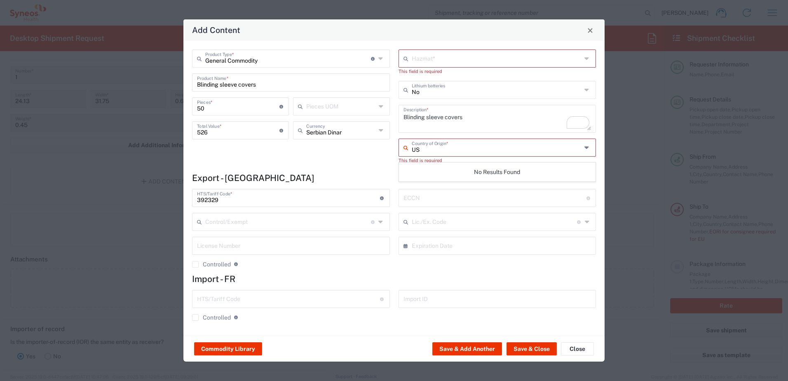
type input "U"
type input "A"
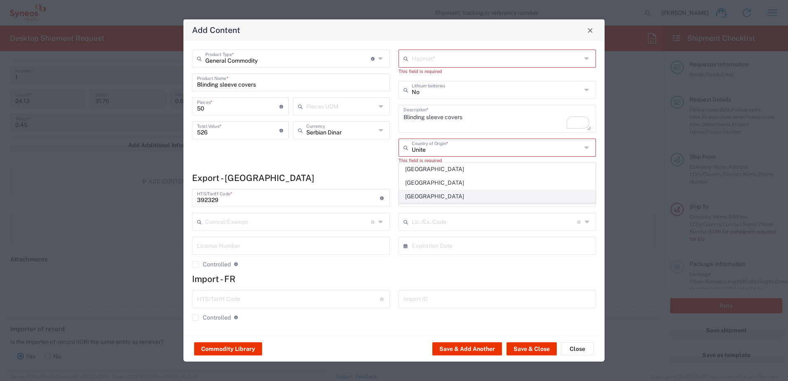
click at [449, 196] on span "[GEOGRAPHIC_DATA]" at bounding box center [498, 196] width 196 height 13
type input "[GEOGRAPHIC_DATA]"
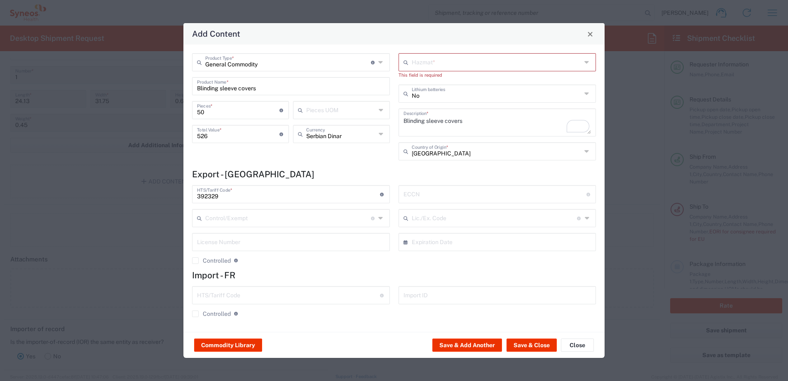
click at [461, 61] on input "text" at bounding box center [497, 61] width 170 height 14
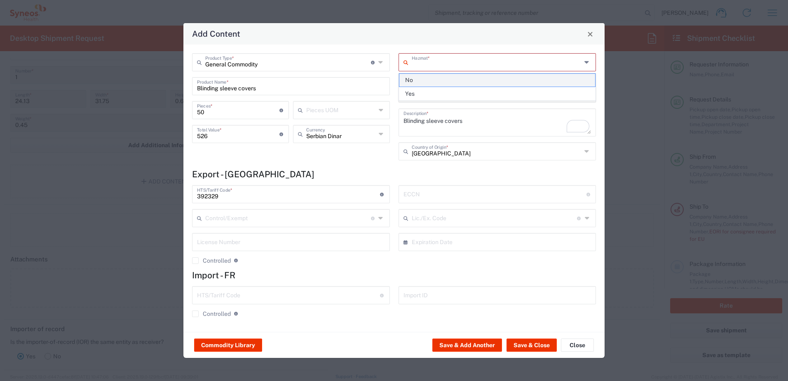
click at [457, 79] on span "No" at bounding box center [498, 80] width 196 height 13
type input "No"
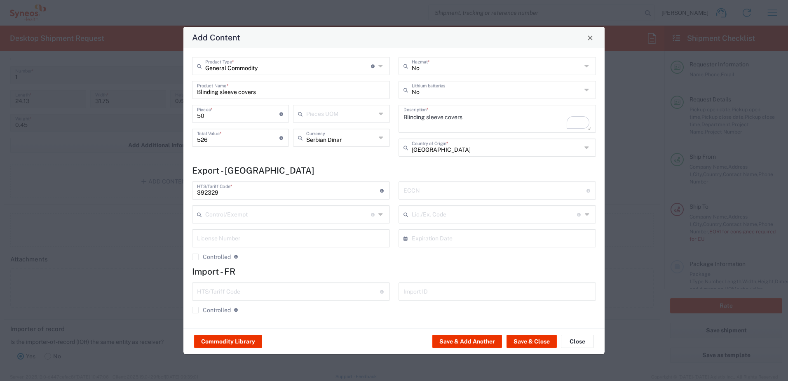
click at [383, 115] on icon at bounding box center [382, 113] width 6 height 13
click at [330, 146] on span "Blister Pack" at bounding box center [341, 145] width 95 height 13
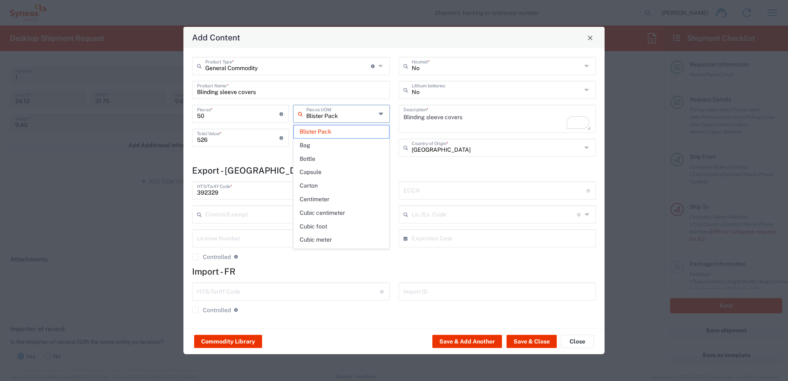
drag, startPoint x: 340, startPoint y: 118, endPoint x: 302, endPoint y: 116, distance: 37.6
click at [302, 116] on div "Blister Pack Pieces UOM" at bounding box center [341, 114] width 97 height 18
click at [343, 142] on span "Bag" at bounding box center [341, 145] width 95 height 13
type input "Bag"
